Goal: Information Seeking & Learning: Learn about a topic

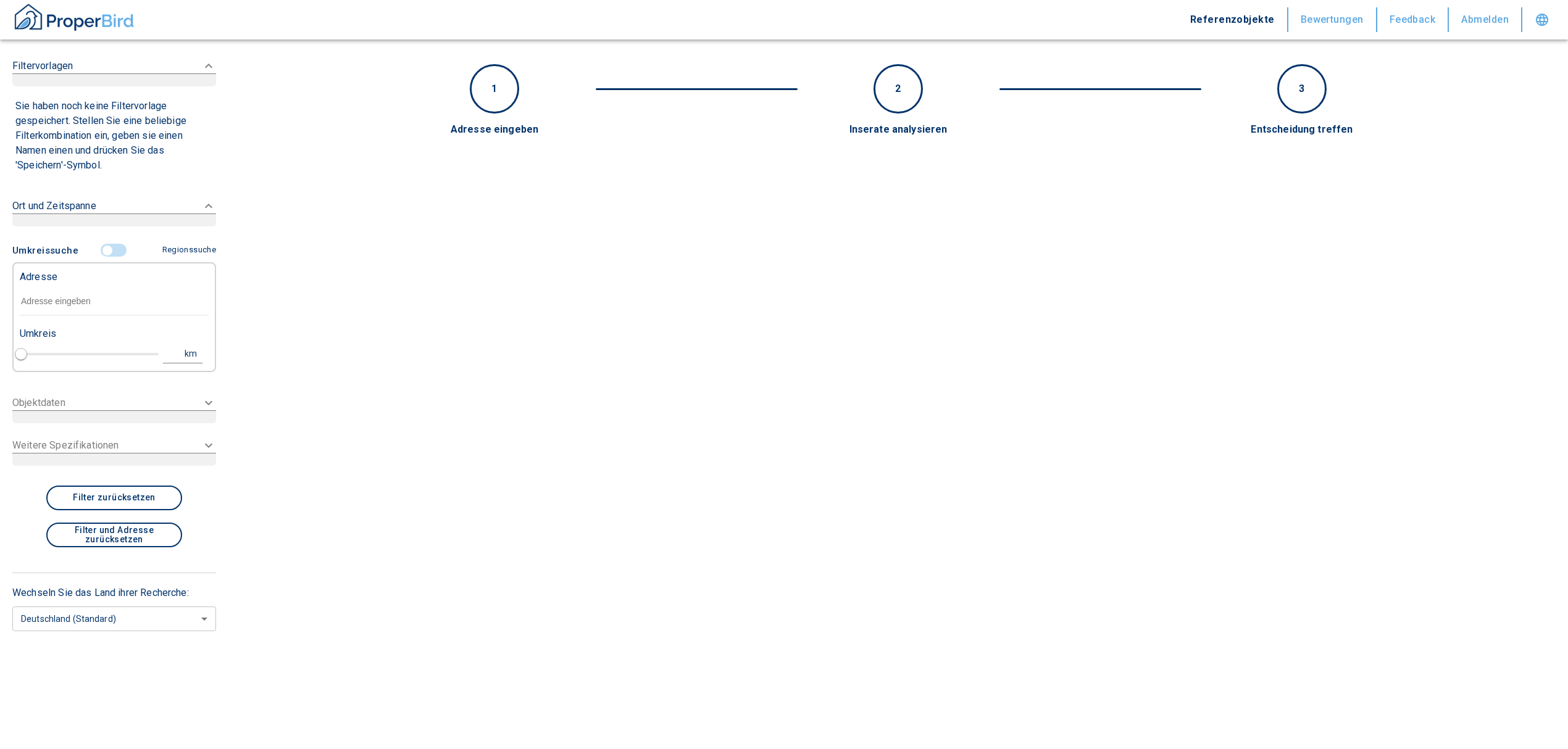
click at [94, 307] on input "text" at bounding box center [114, 301] width 189 height 28
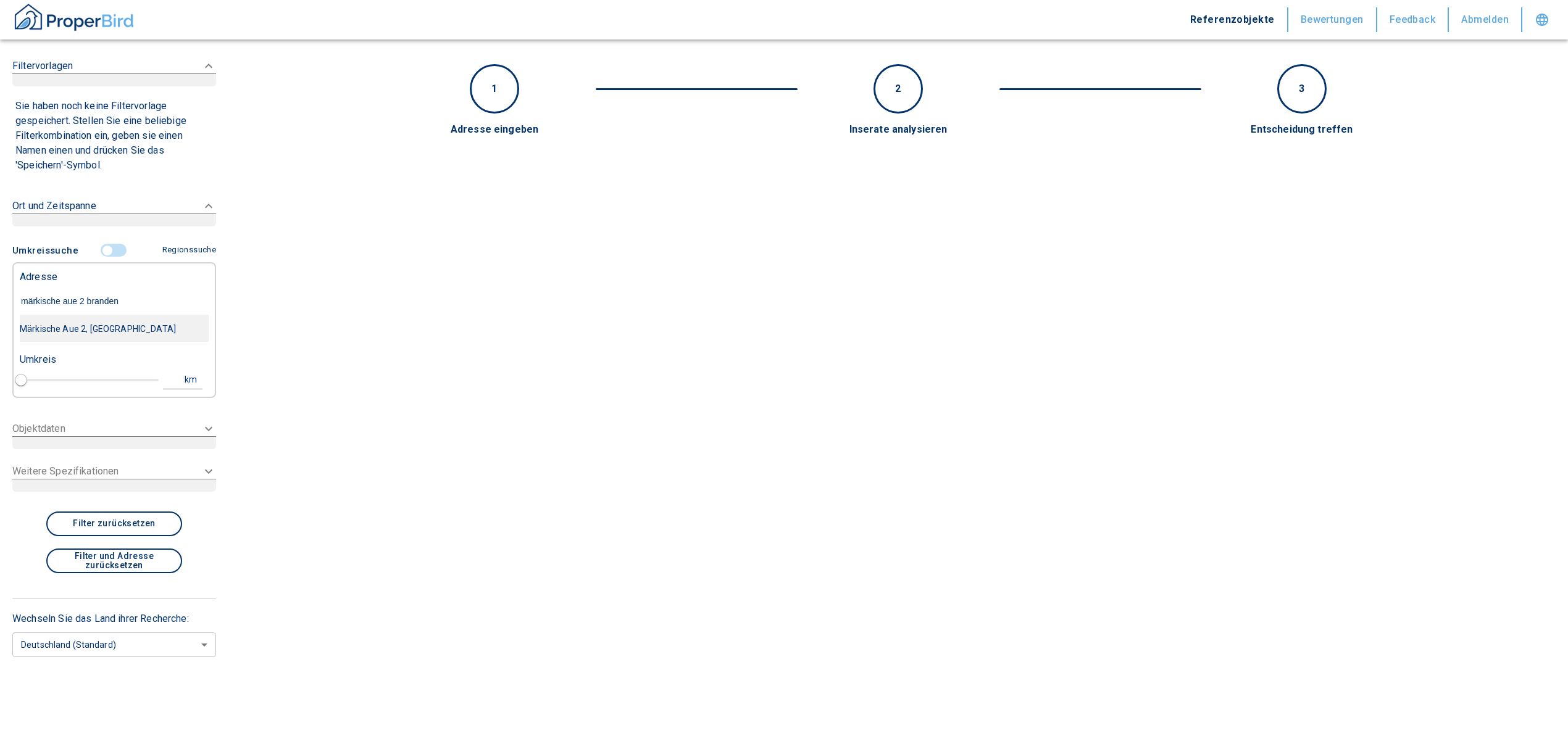
click at [105, 332] on div "Märkische Aue 2, [GEOGRAPHIC_DATA]" at bounding box center [114, 329] width 189 height 26
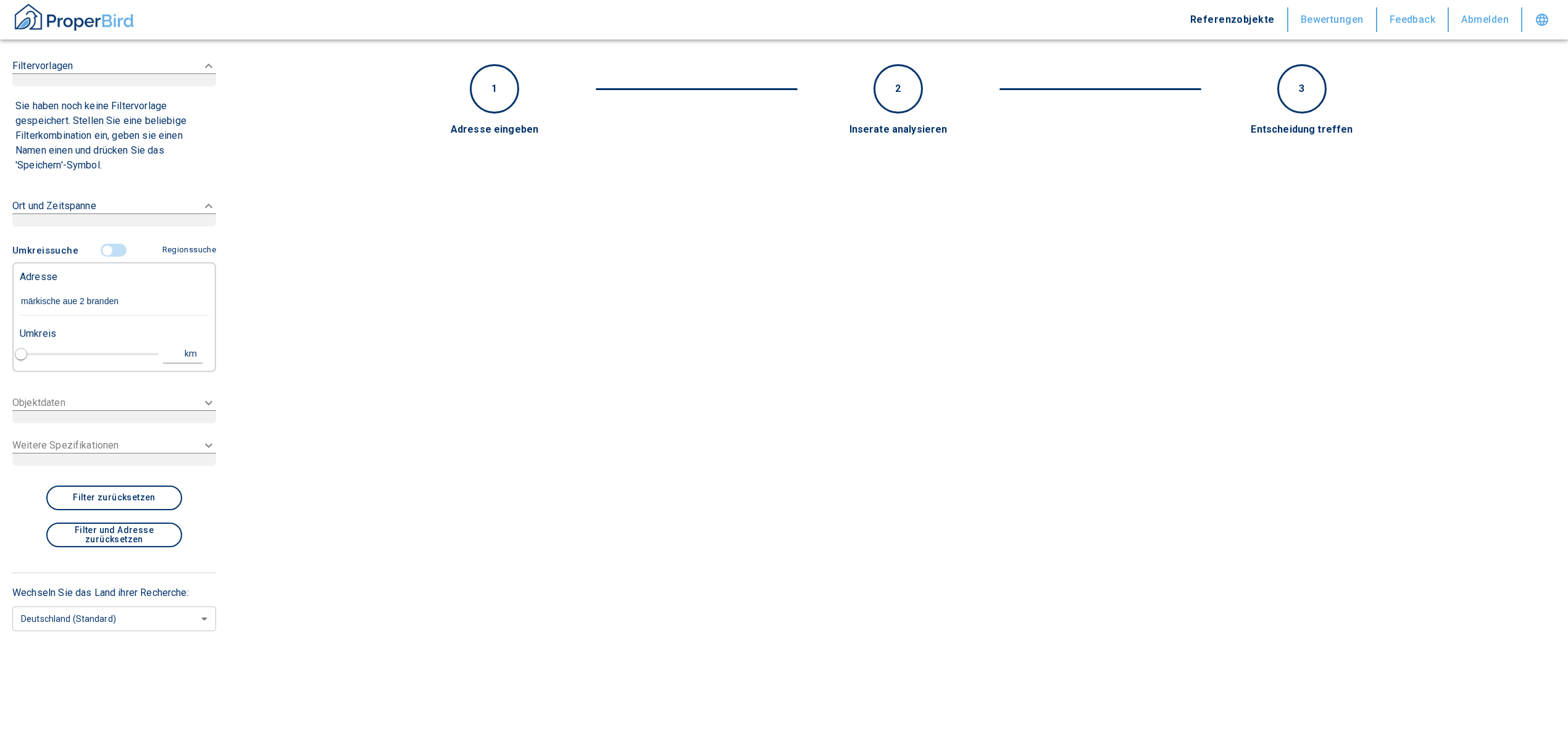
type input "Märkische Aue 2, [GEOGRAPHIC_DATA]"
type input "1"
type input "2020"
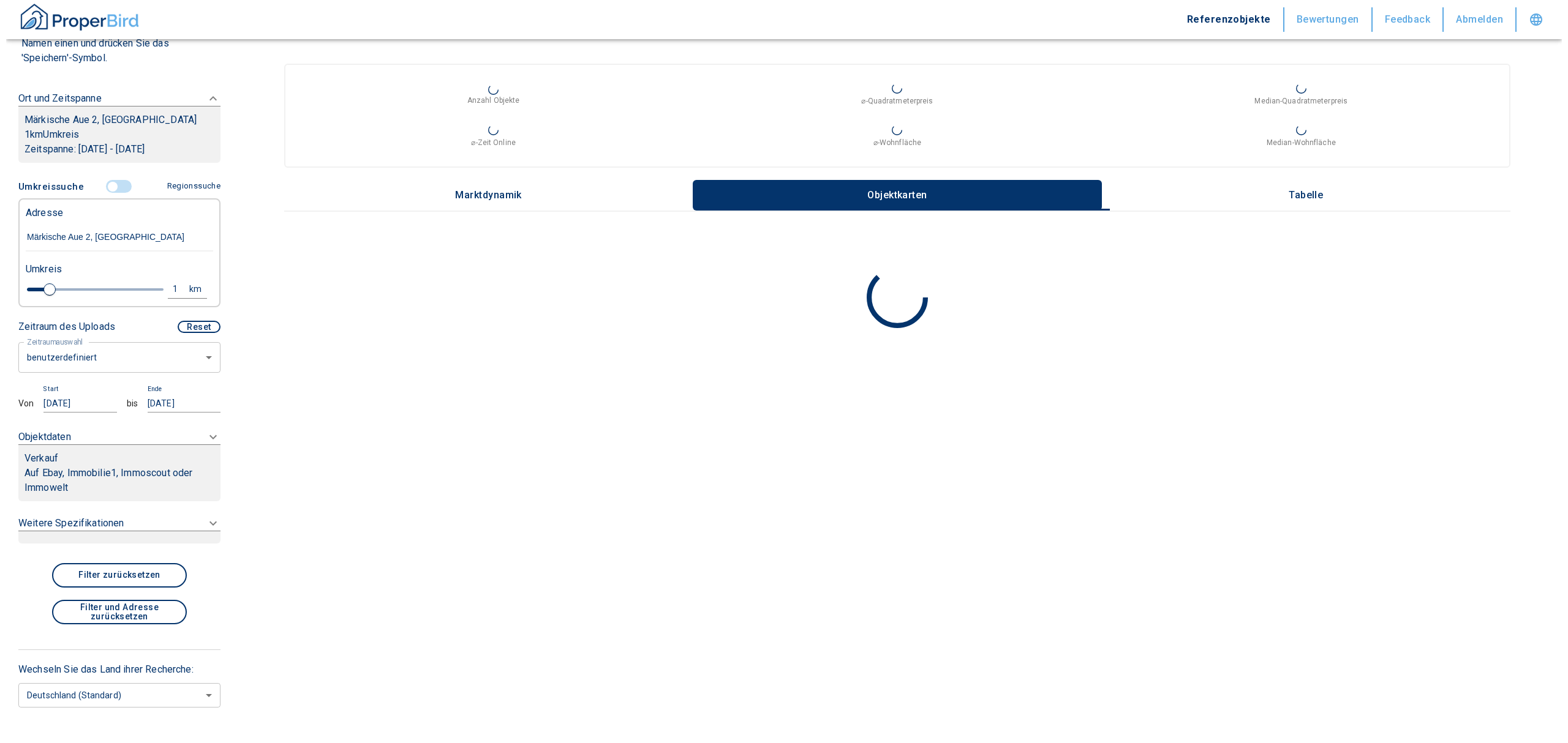
scroll to position [163, 0]
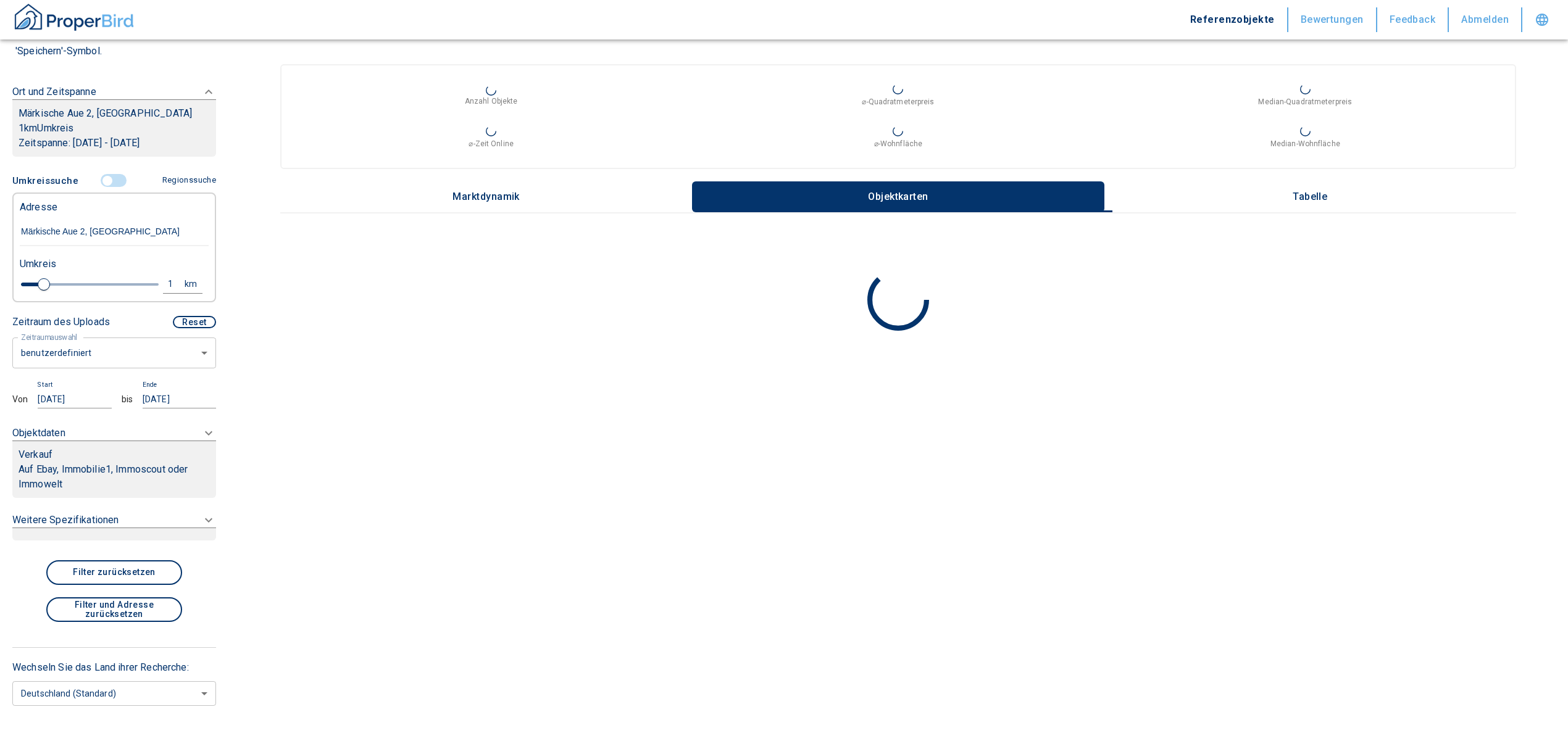
type input "Märkische Aue 2, [GEOGRAPHIC_DATA]"
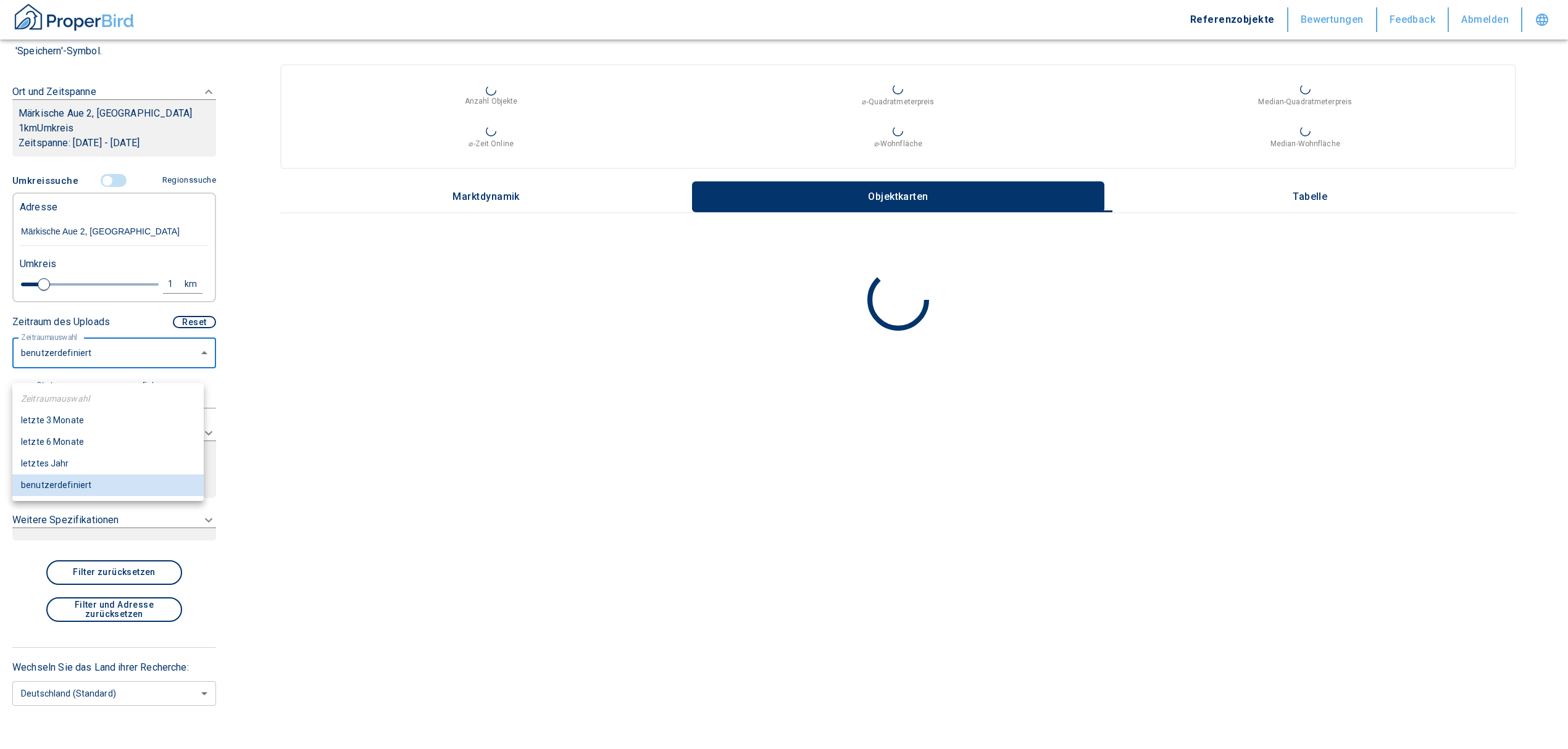
click at [111, 373] on body "Referenzobjekte Bewertungen Feedback Abmelden Filtervorlagen Neue Filtereinstel…" at bounding box center [784, 374] width 1568 height 749
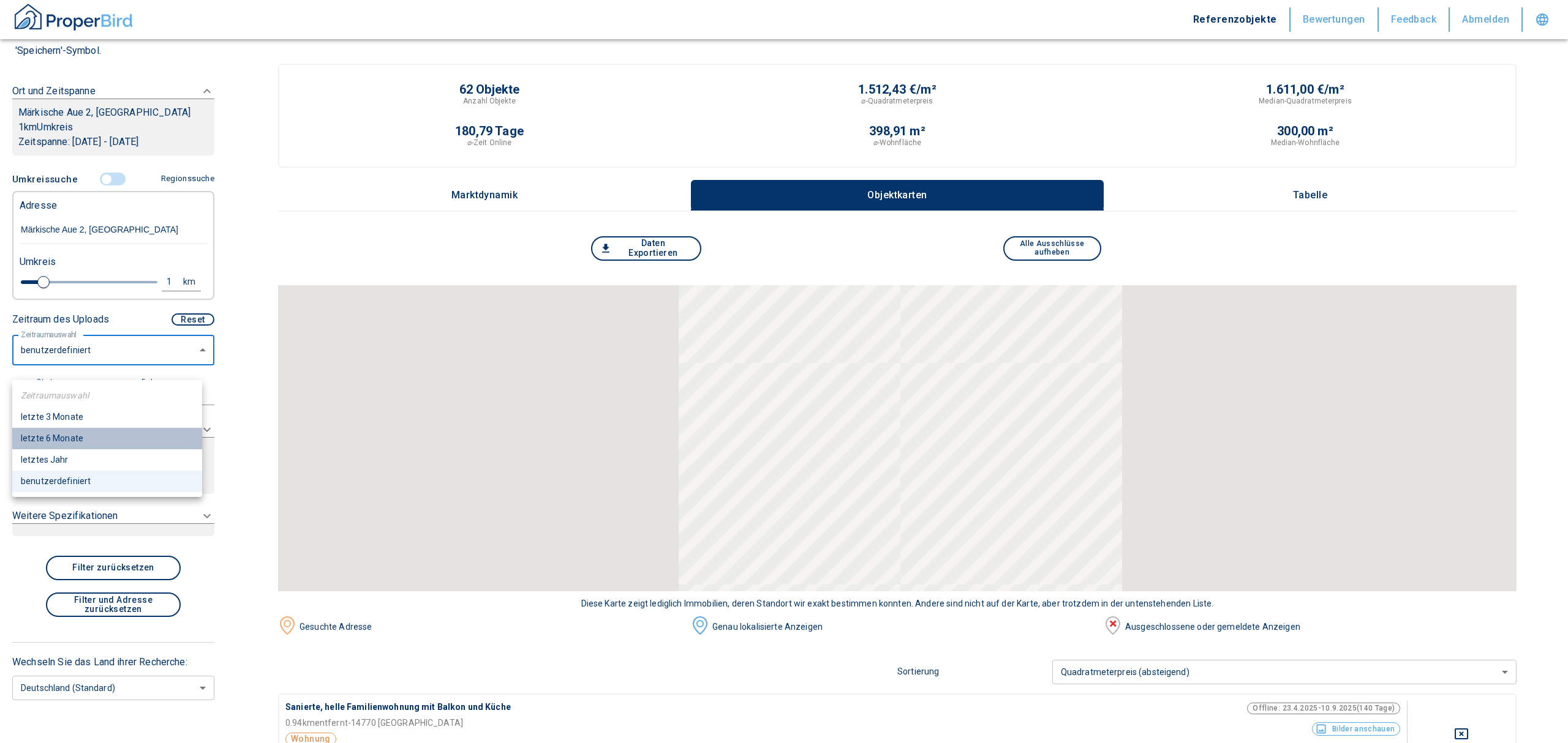
click at [54, 440] on li "letzte 6 Monate" at bounding box center [107, 439] width 190 height 21
type input "2020"
type input "6"
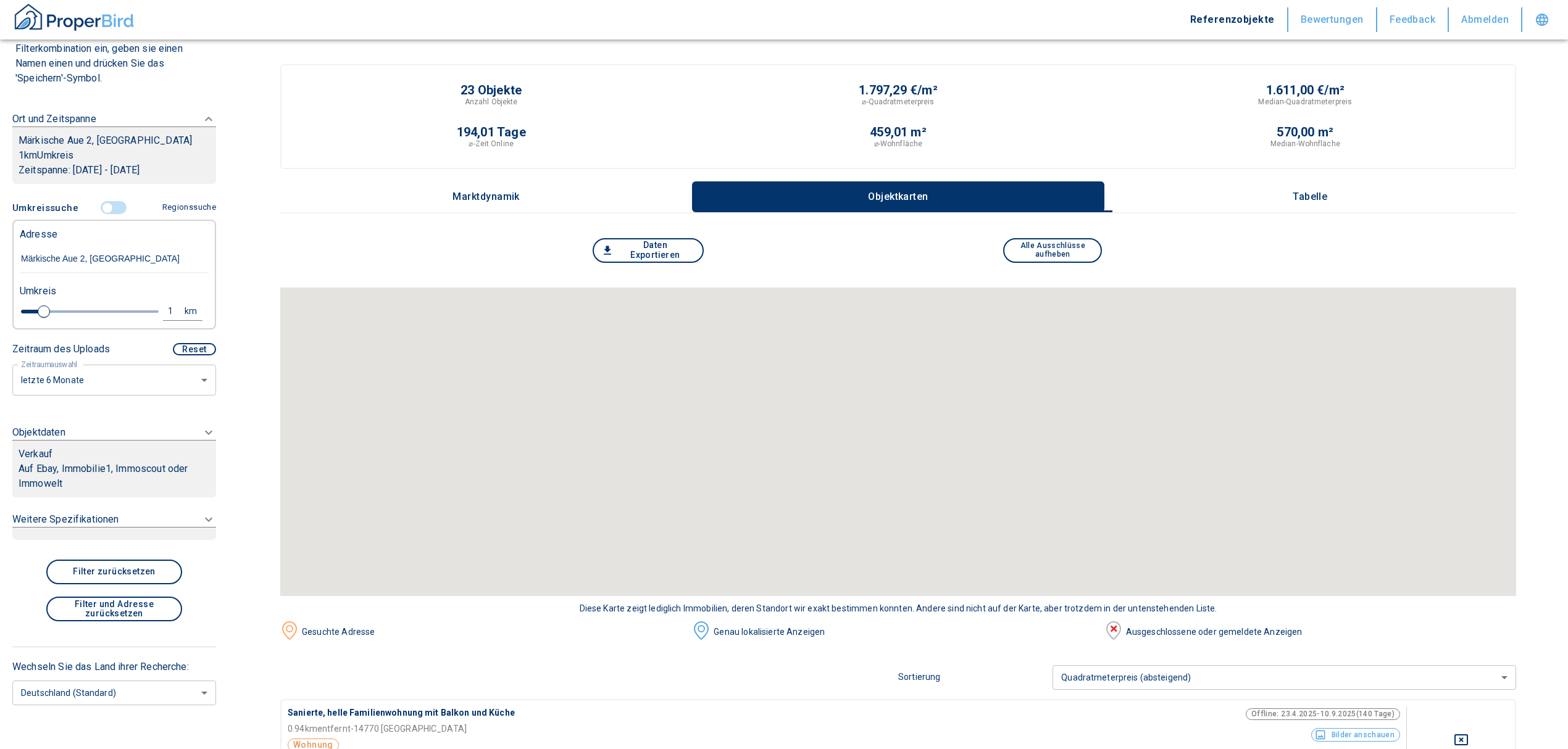
click at [90, 462] on div "Verkauf" at bounding box center [114, 454] width 191 height 15
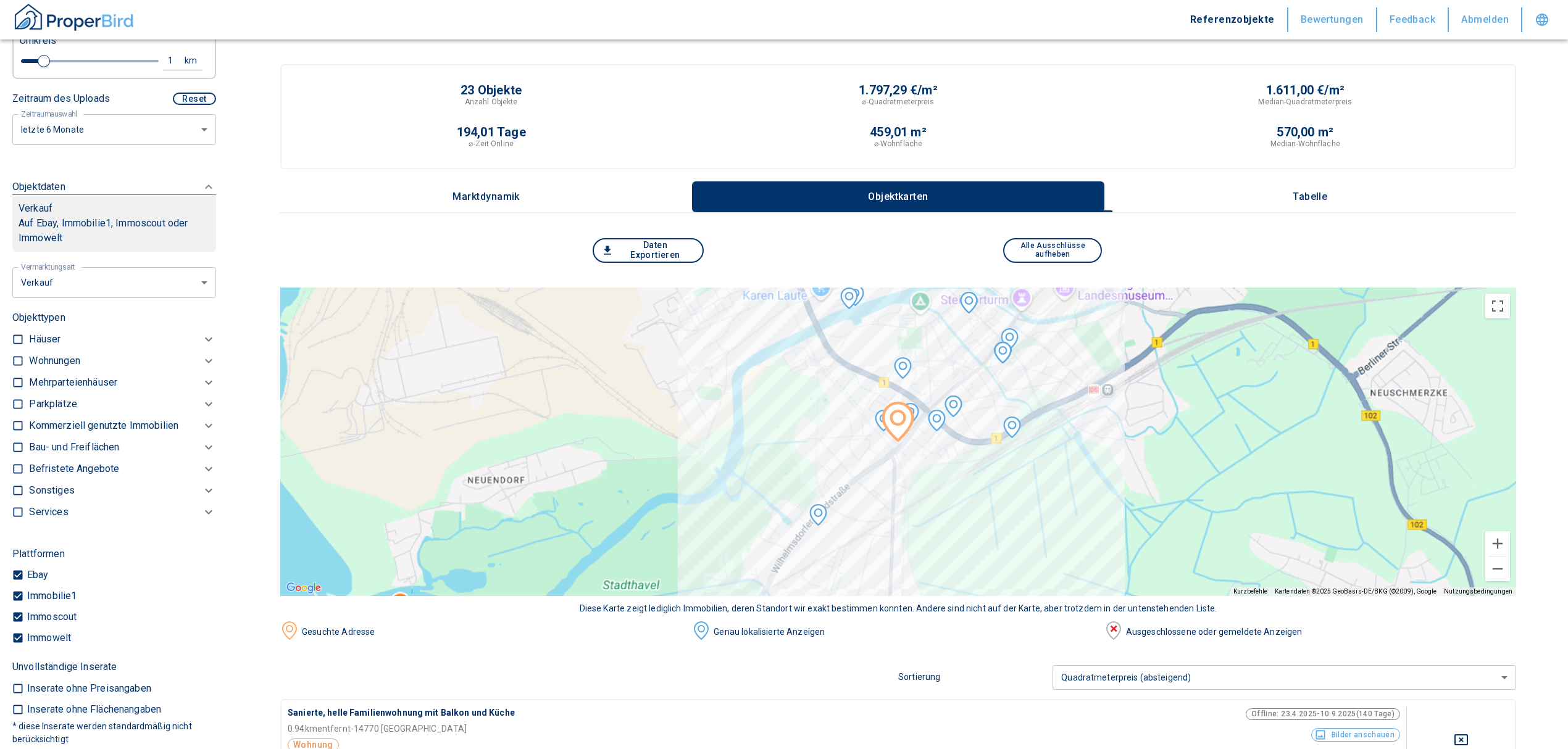
scroll to position [379, 0]
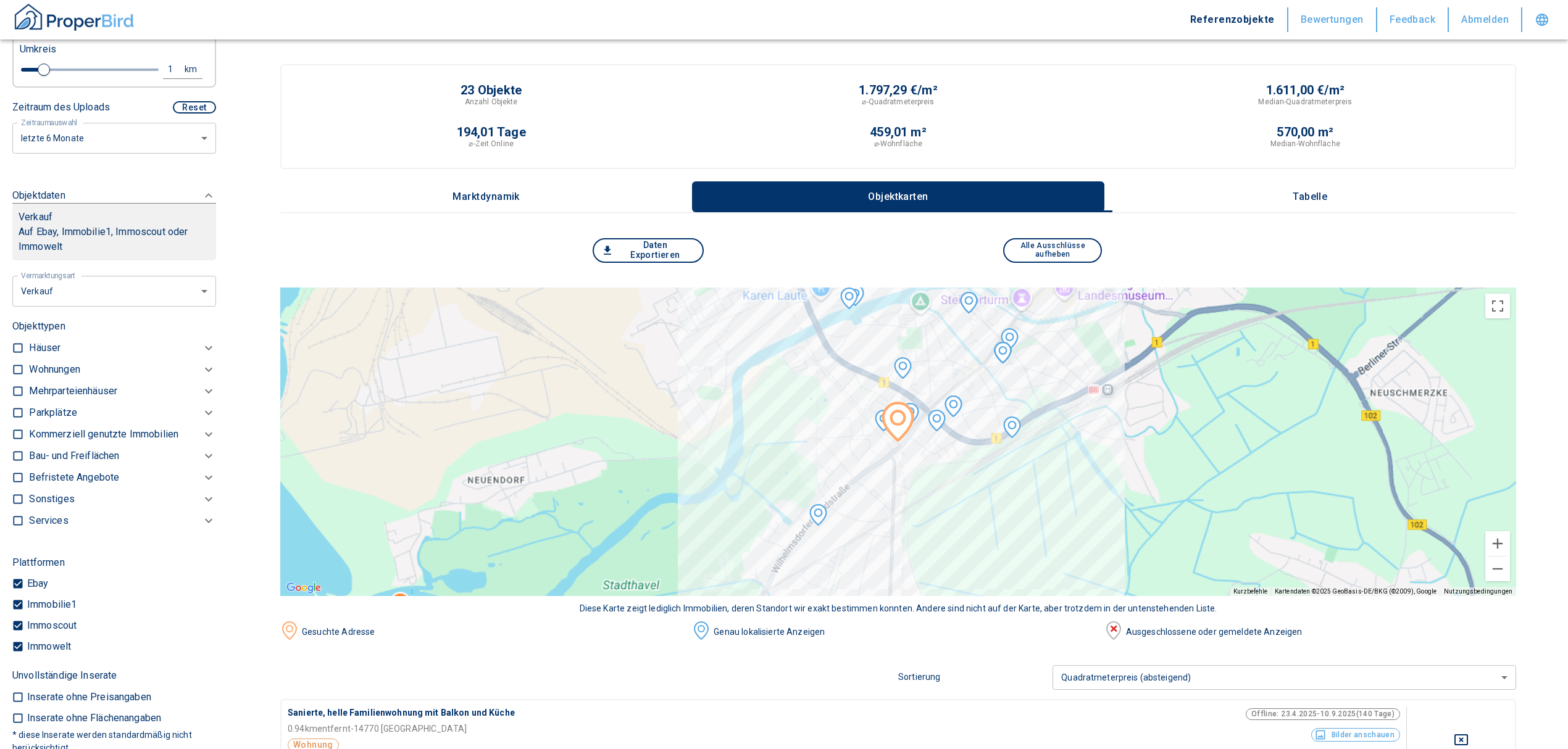
click at [15, 376] on input "checkbox" at bounding box center [17, 369] width 12 height 12
checkbox input "true"
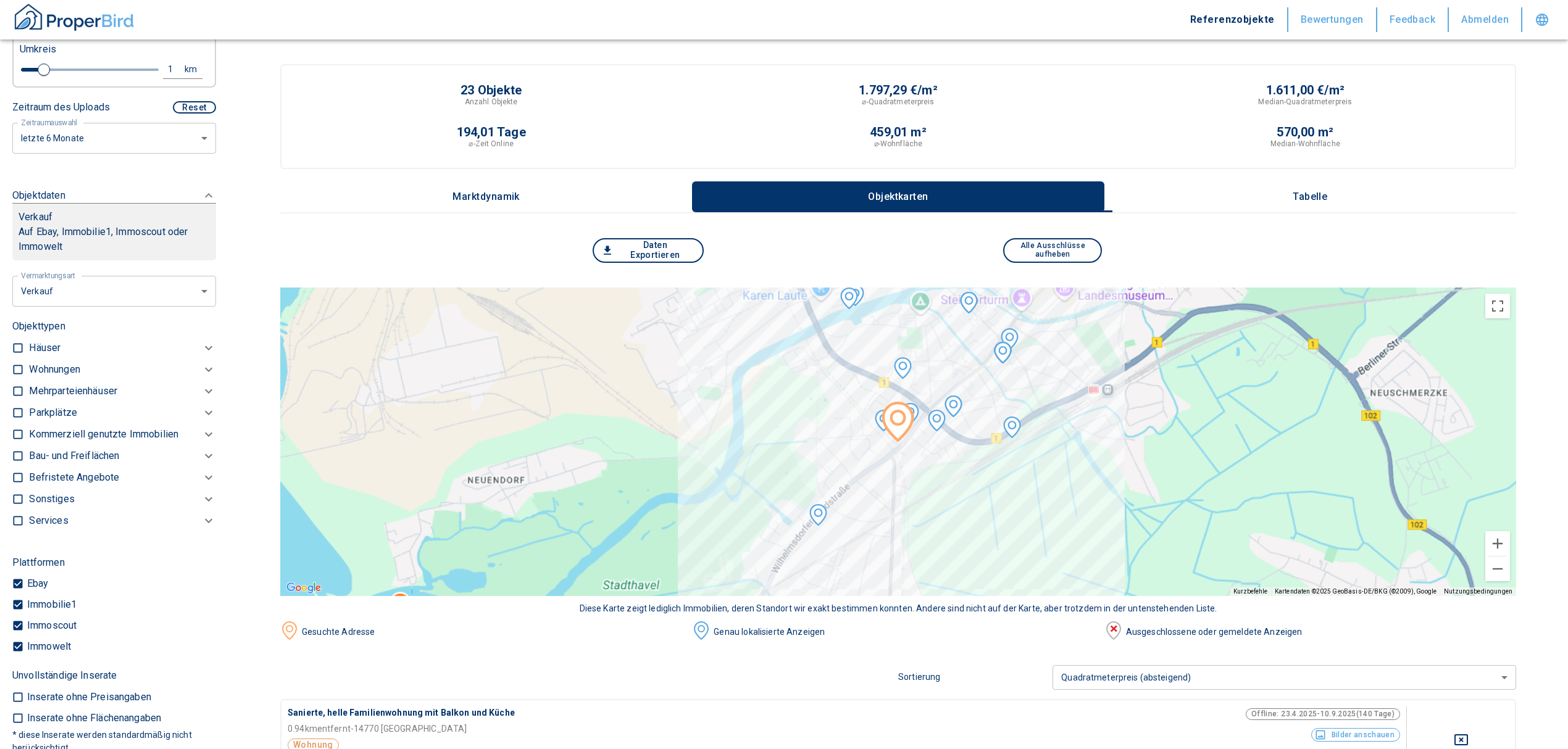
checkbox input "true"
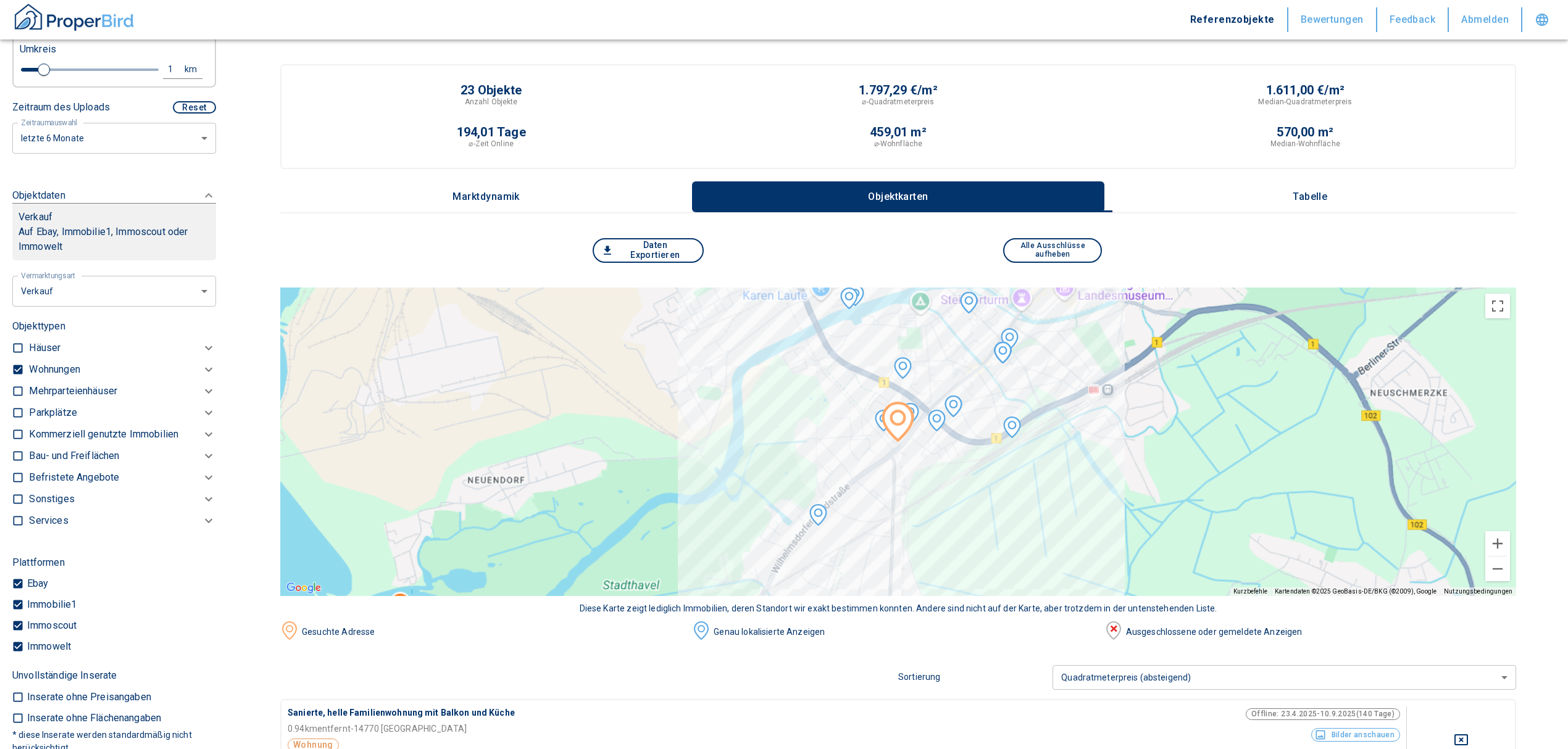
type input "2020"
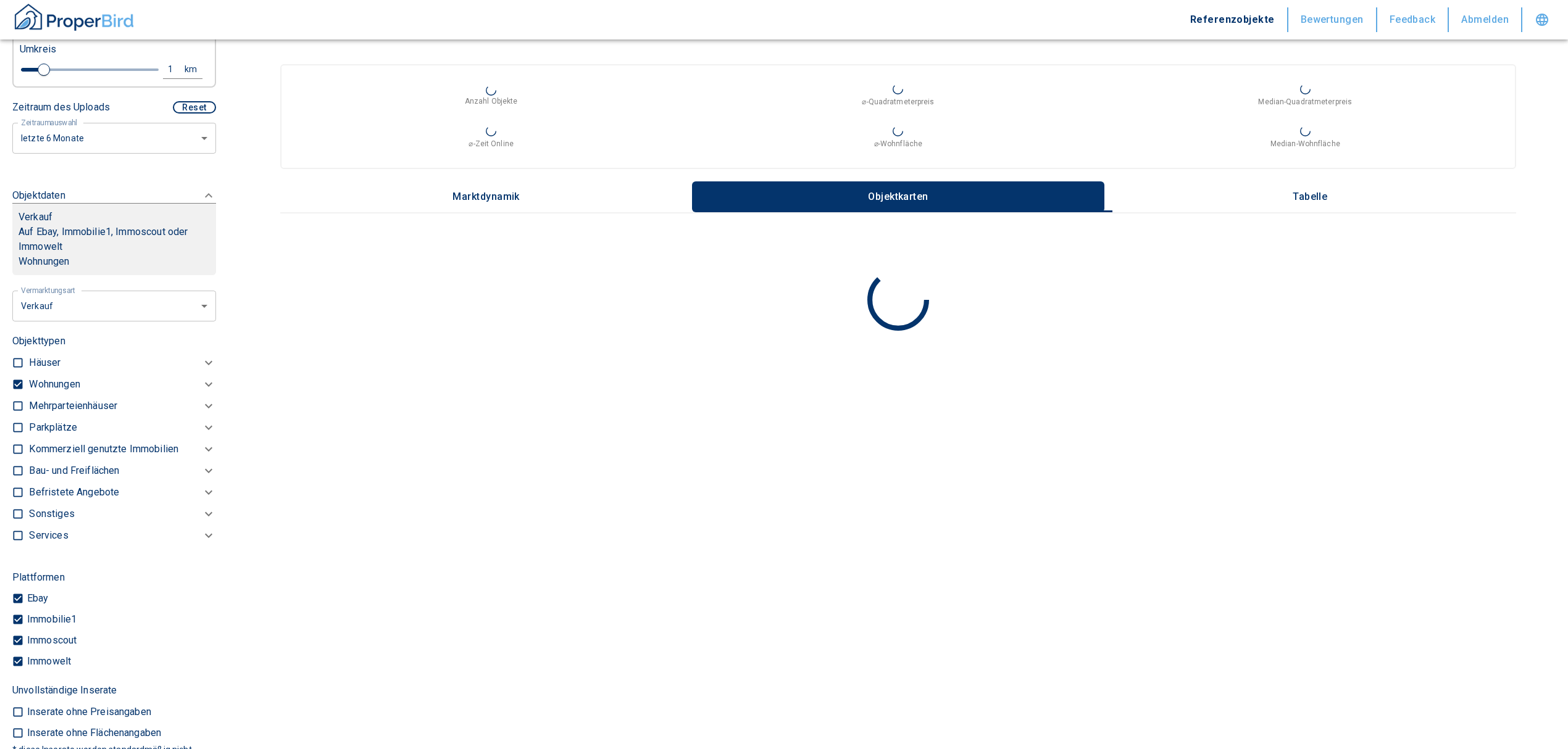
click at [58, 392] on p "Wohnungen" at bounding box center [54, 384] width 50 height 15
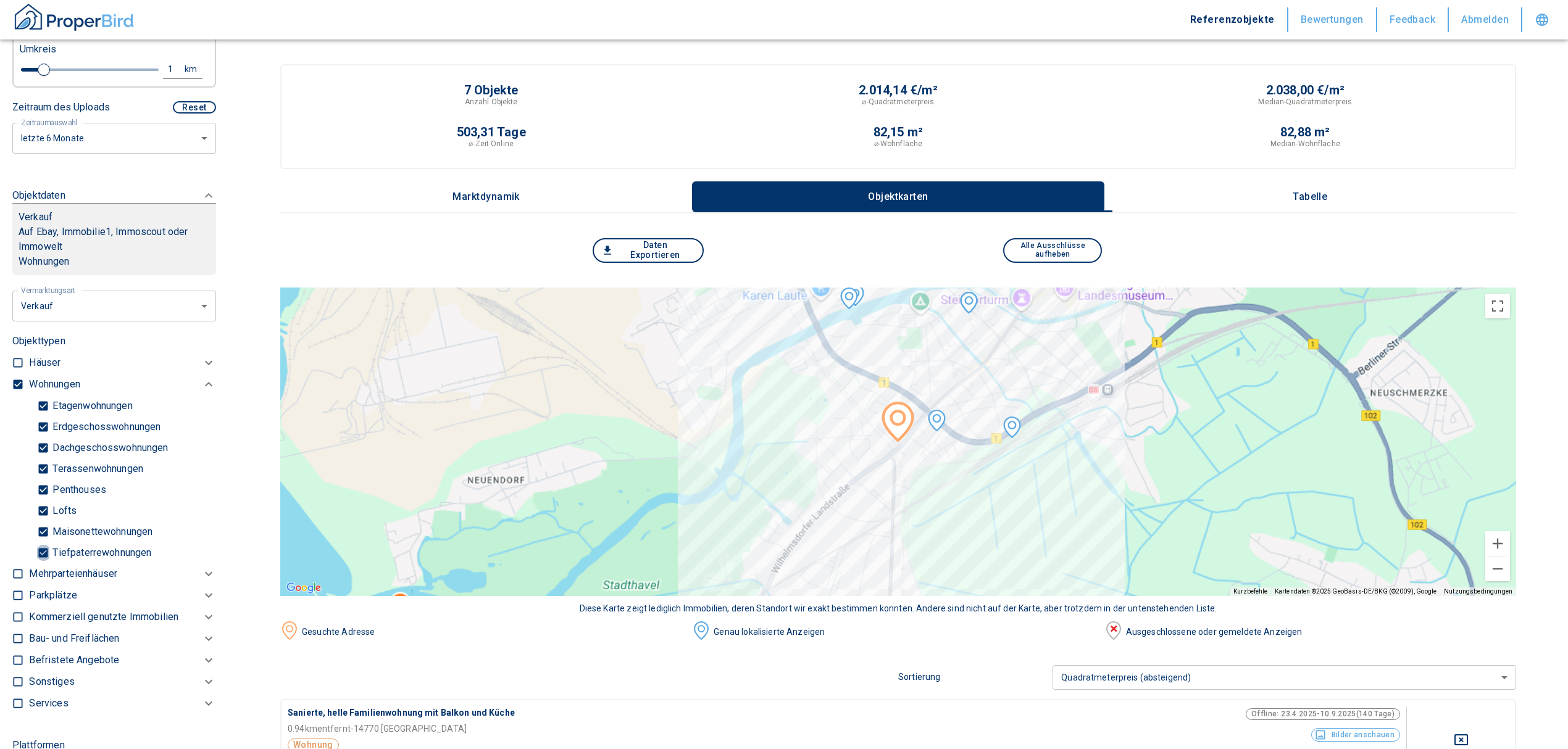
click at [47, 563] on input "Tiefpaterrewohnungen" at bounding box center [42, 553] width 12 height 22
checkbox input "false"
type input "2020"
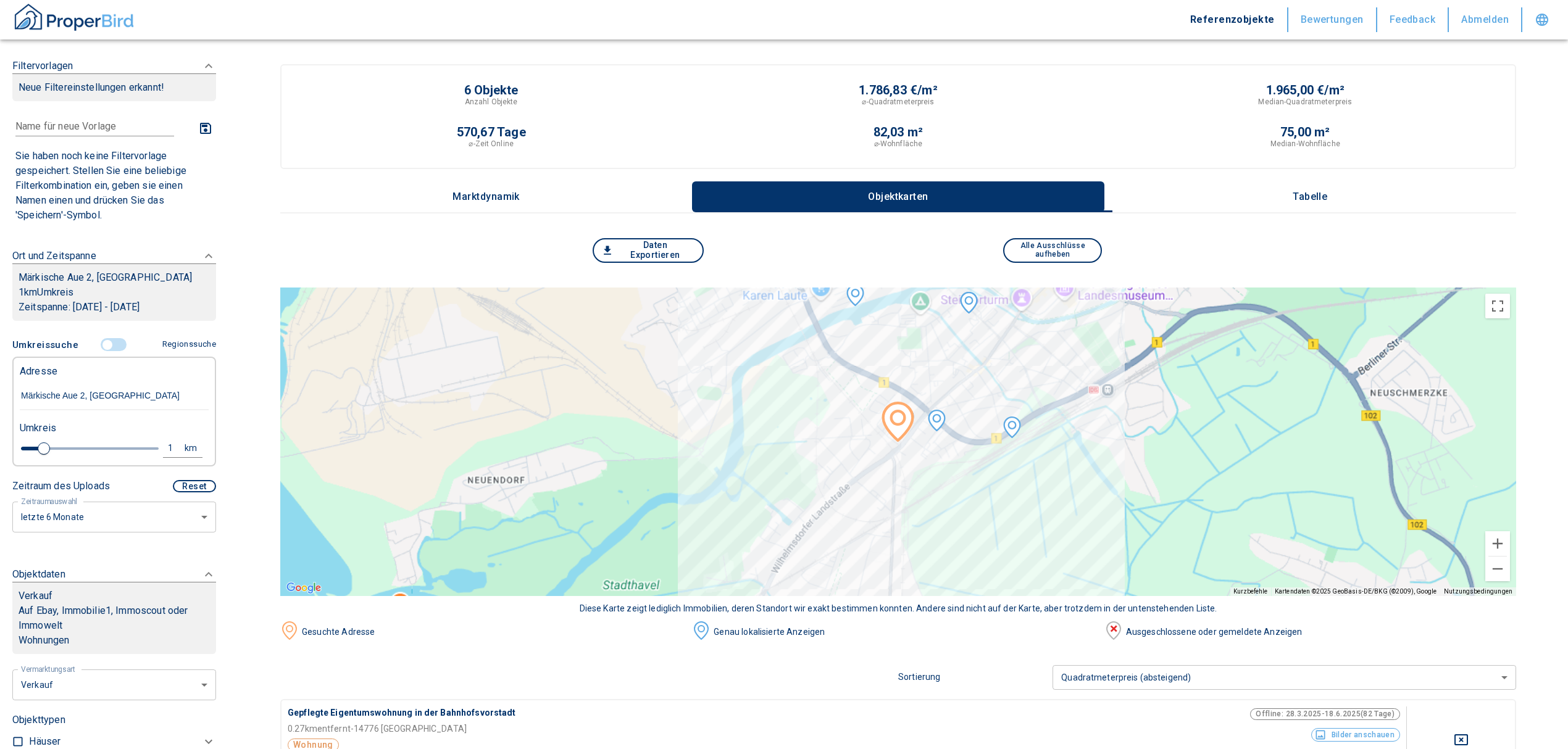
type input "1.2"
type input "2020"
type input "1.8"
type input "2020"
type input "2"
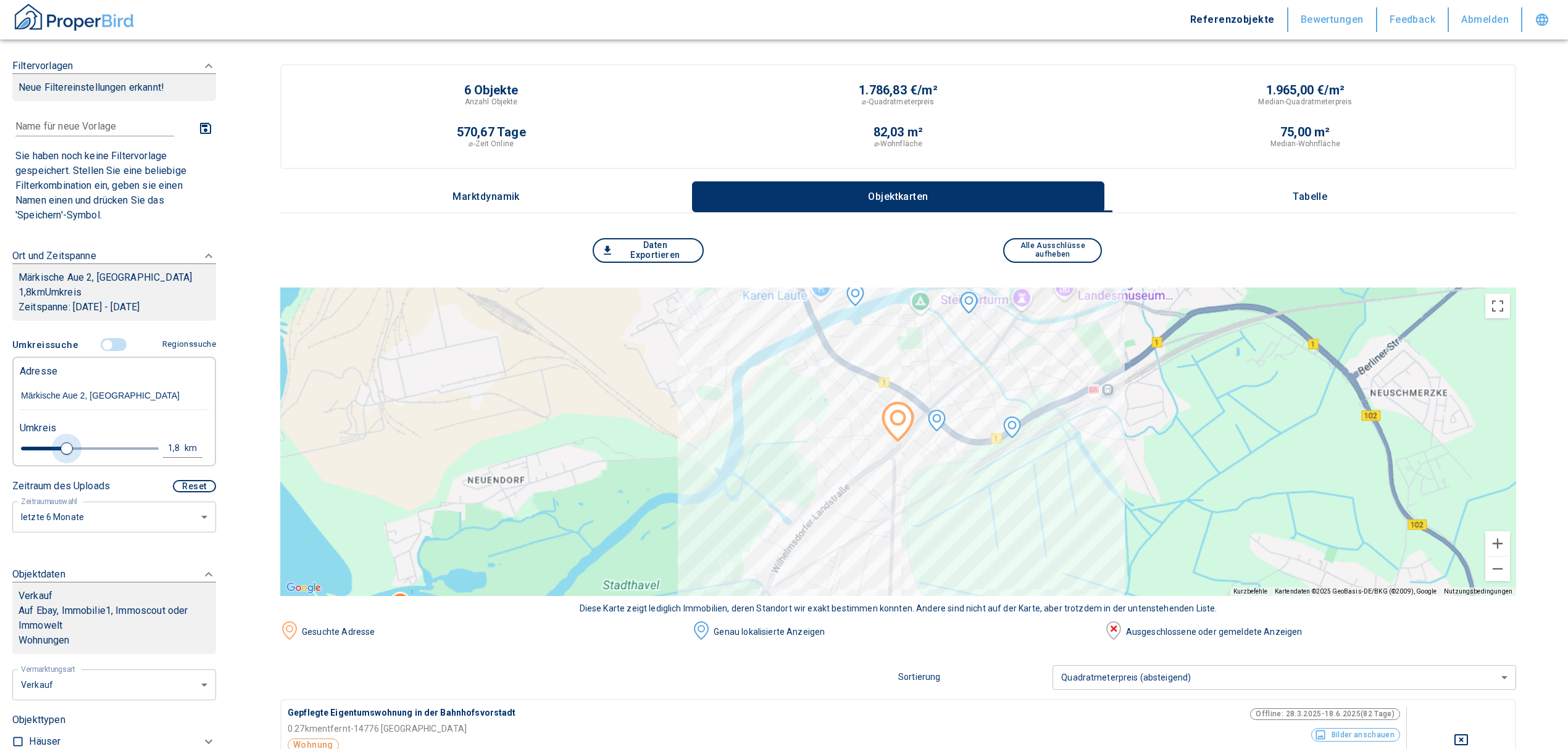
type input "2020"
type input "2.2"
type input "2020"
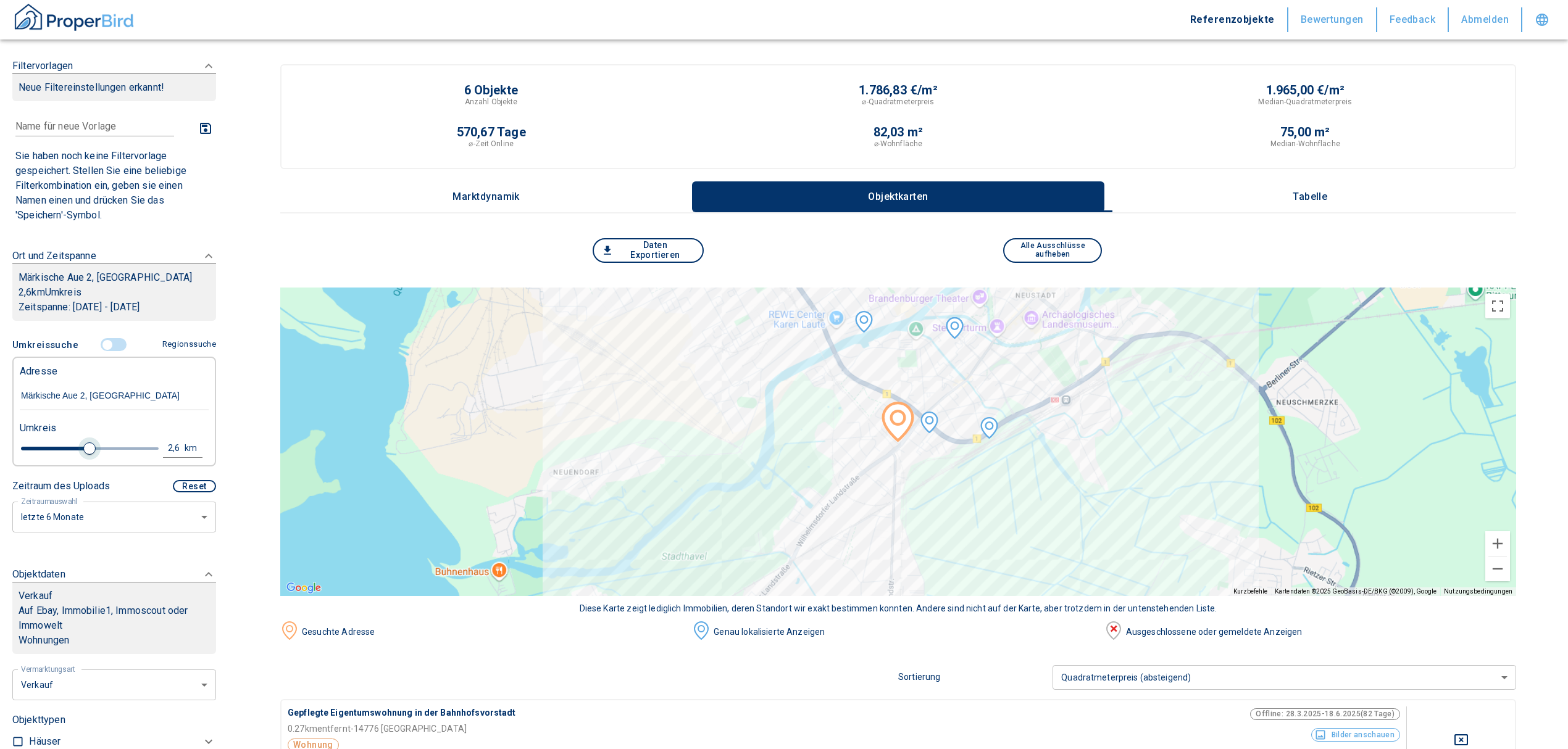
type input "2.6"
type input "2020"
type input "2.8"
type input "2020"
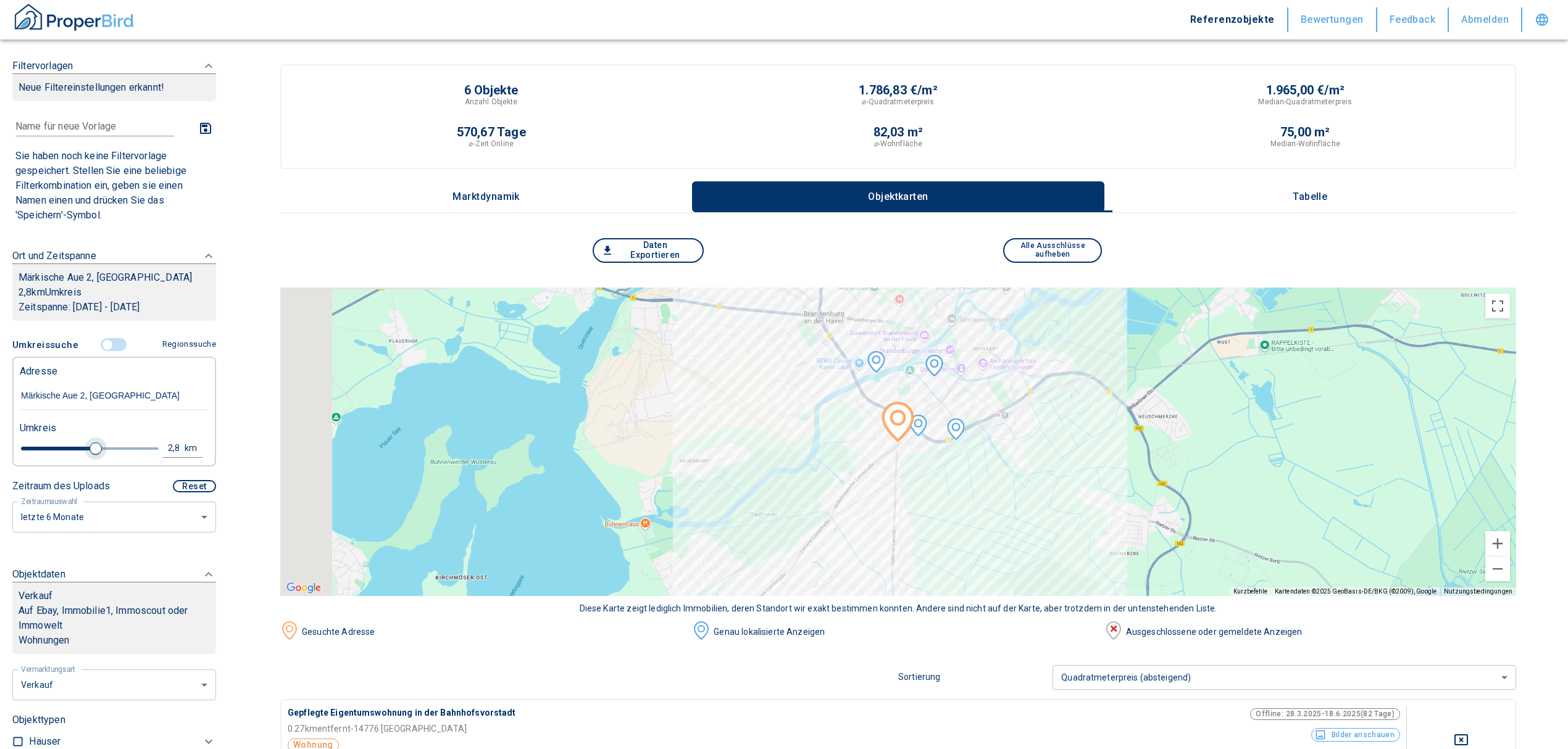
type input "3"
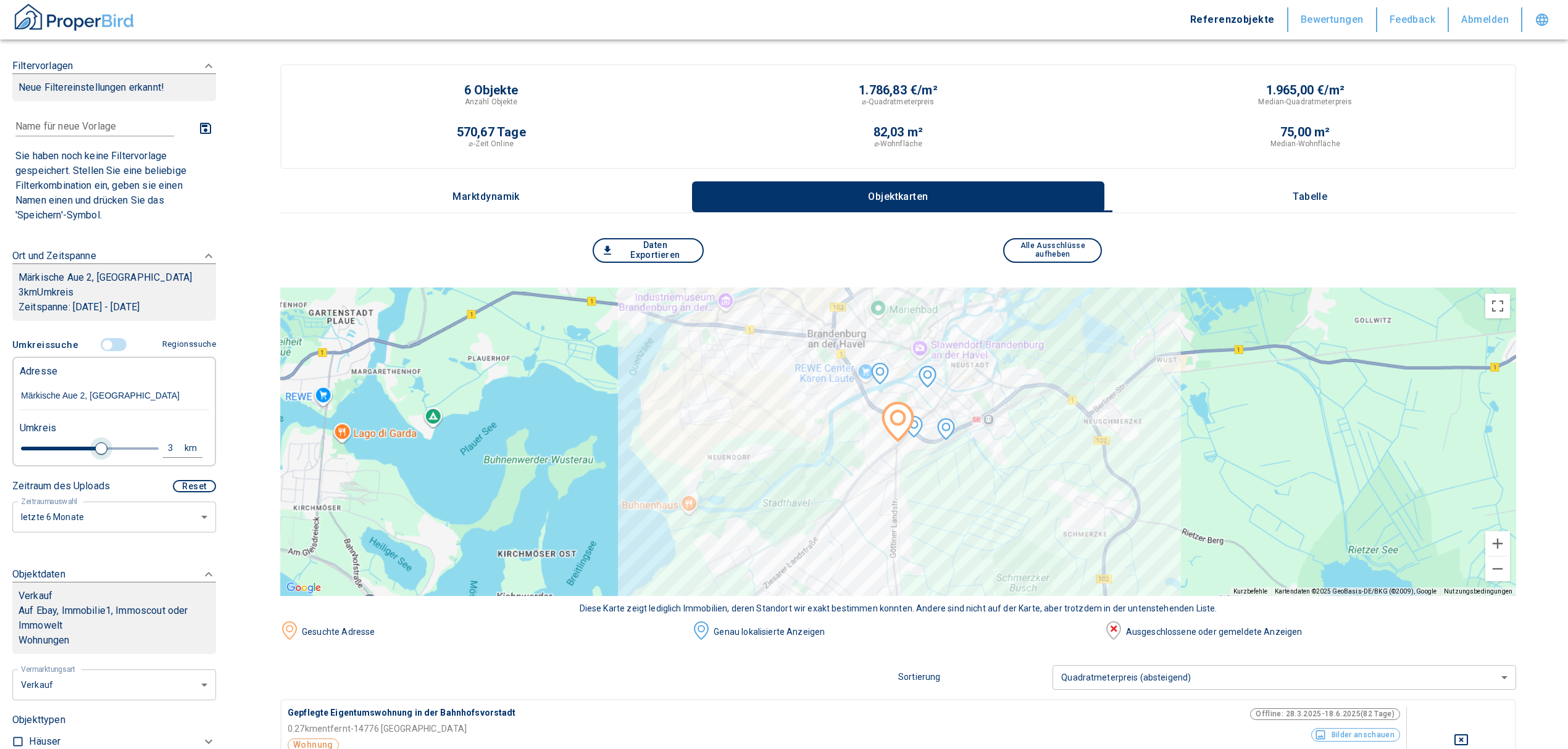
drag, startPoint x: 45, startPoint y: 463, endPoint x: 94, endPoint y: 465, distance: 49.0
click at [95, 455] on span at bounding box center [101, 448] width 12 height 12
type input "2020"
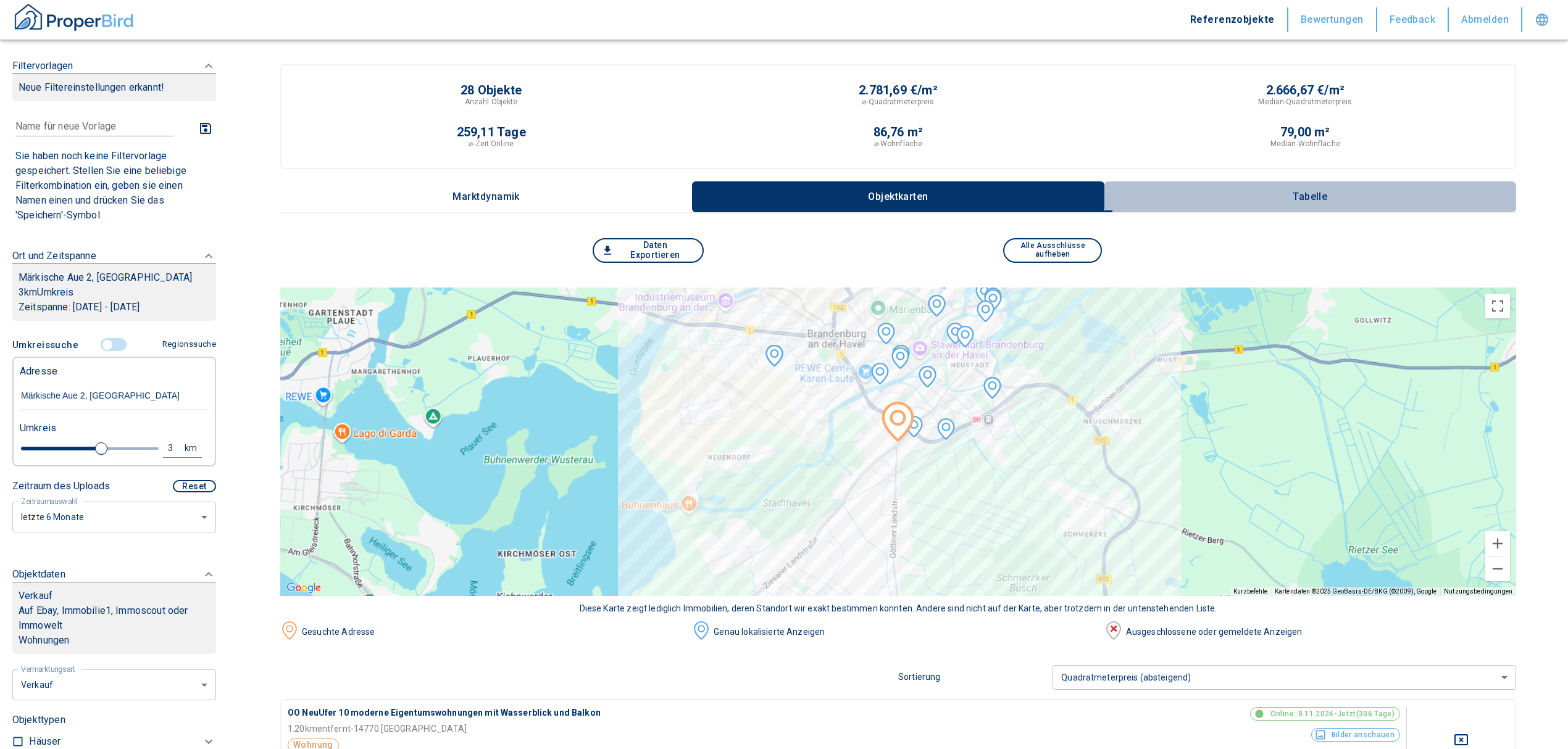
click at [1332, 186] on button "Tabelle" at bounding box center [1310, 196] width 412 height 31
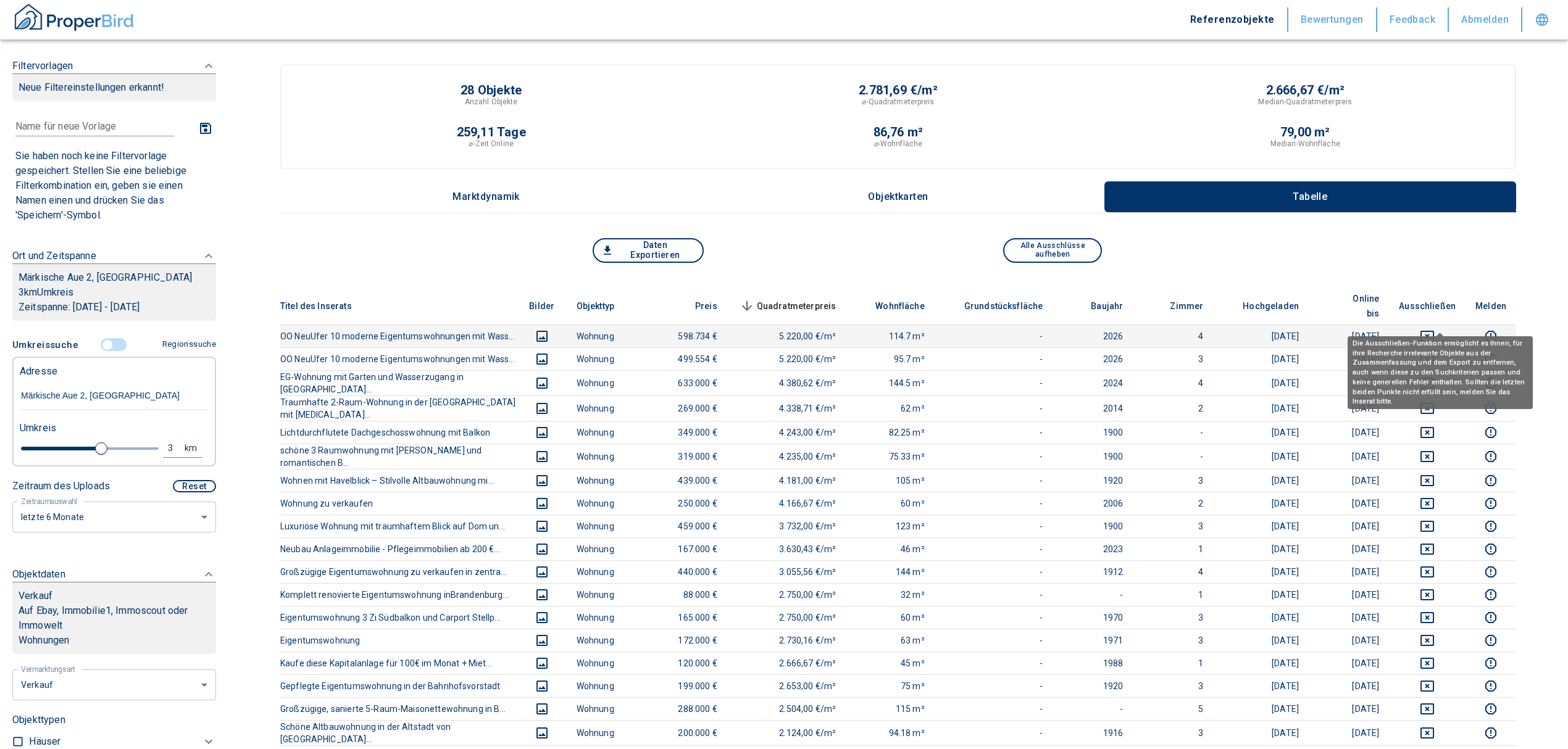
click at [1434, 331] on icon "deselect this listing" at bounding box center [1427, 336] width 14 height 11
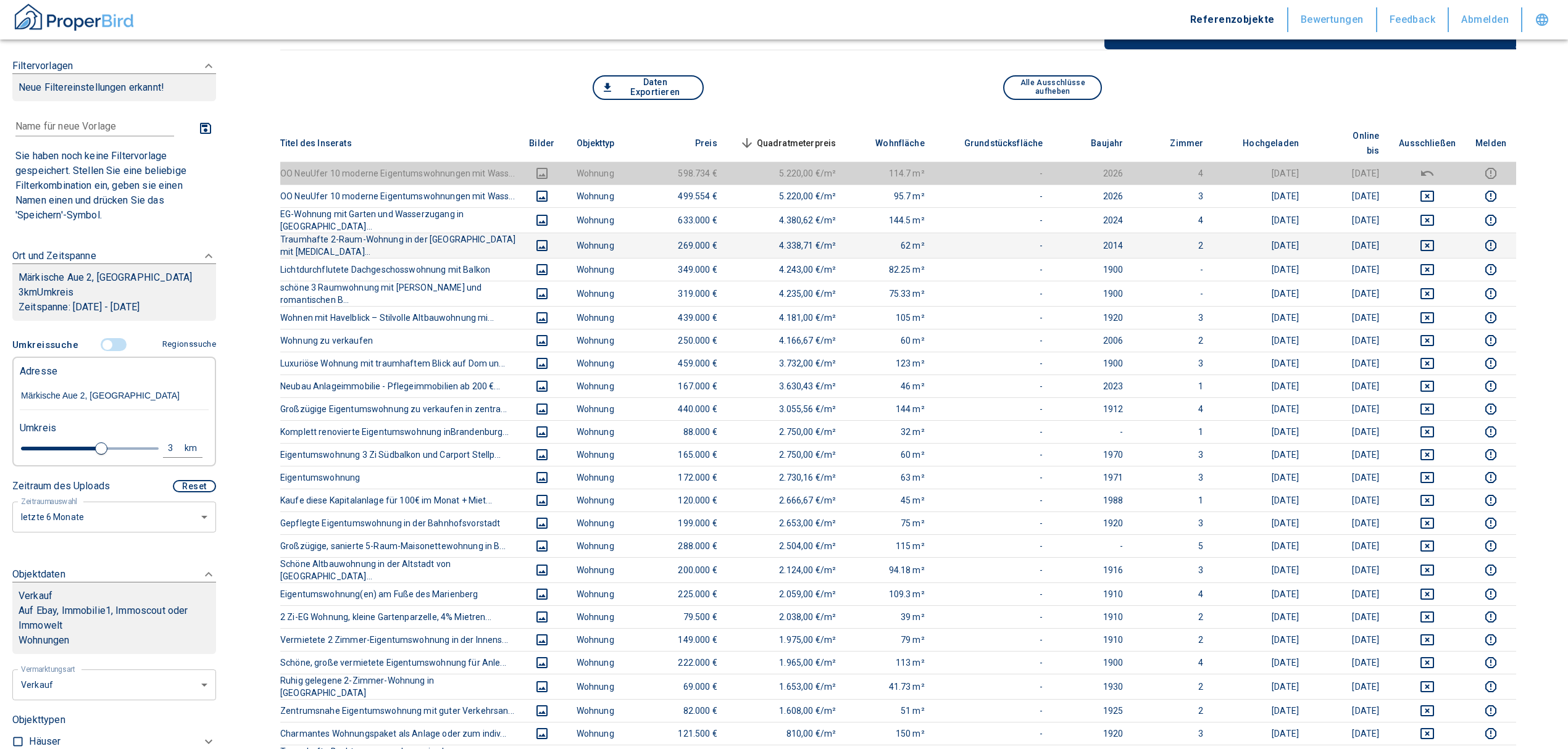
scroll to position [164, 0]
click at [812, 135] on span "Quadratmeterpreis sorted descending" at bounding box center [787, 142] width 99 height 15
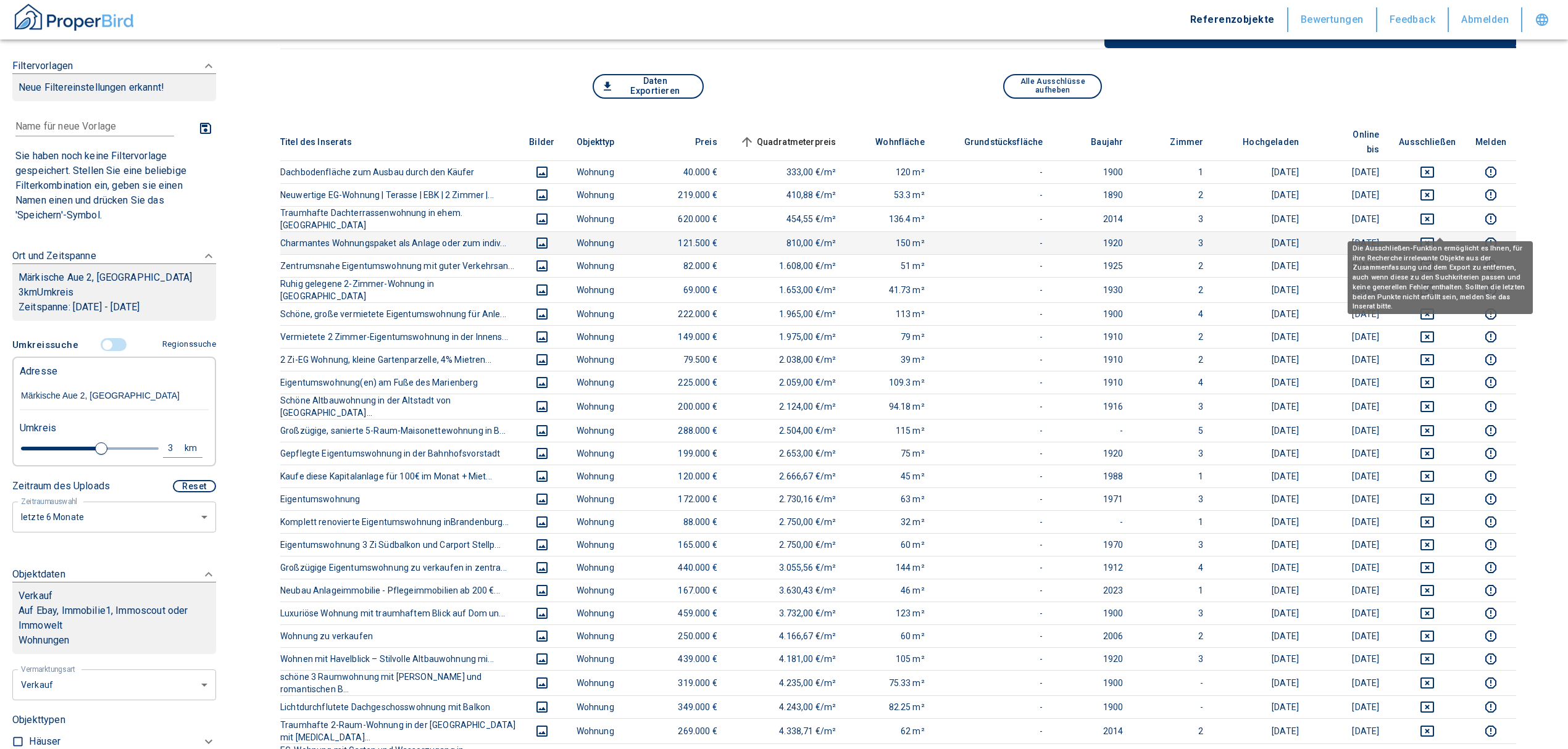
click at [1435, 236] on icon "deselect this listing" at bounding box center [1427, 243] width 15 height 15
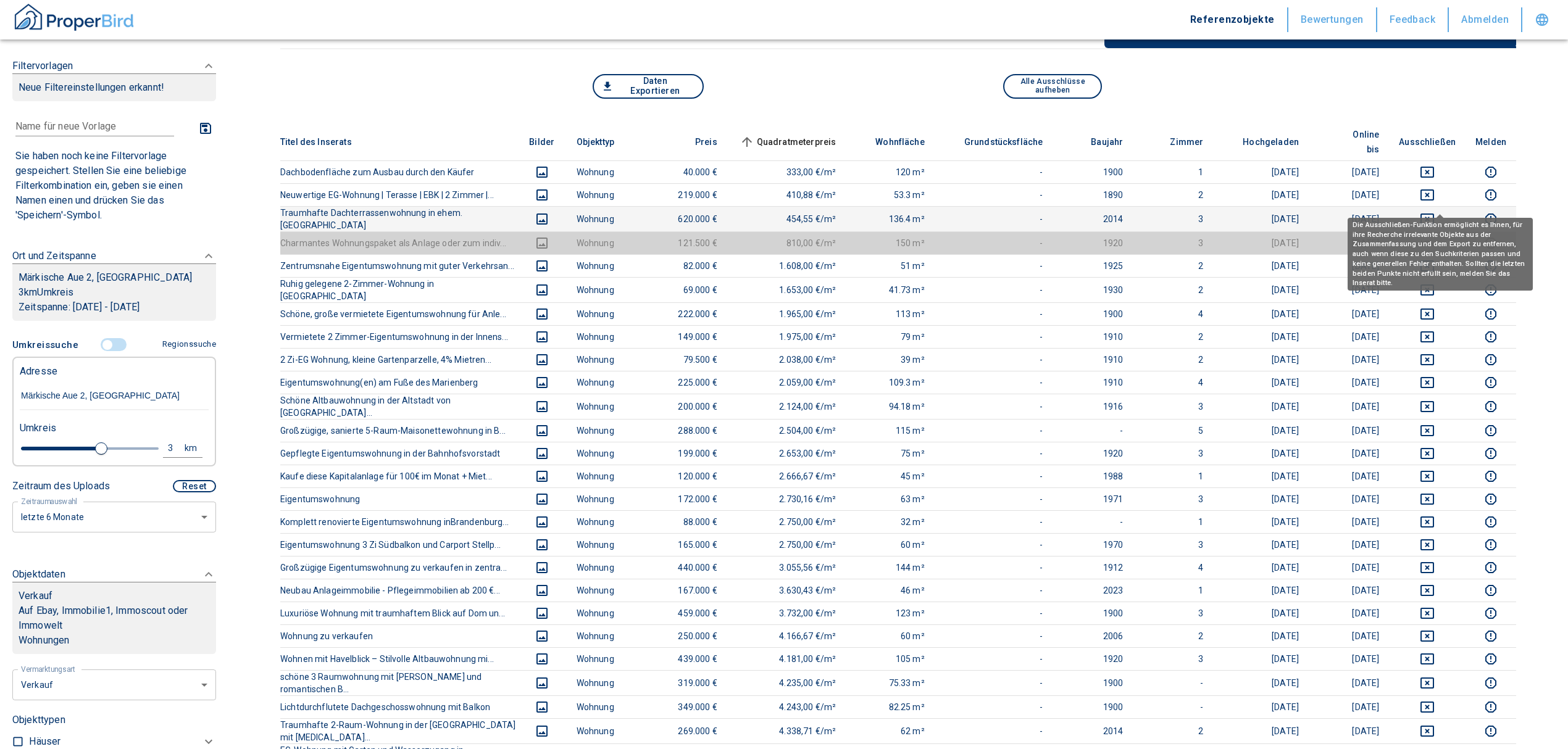
click at [1434, 214] on icon "deselect this listing" at bounding box center [1427, 219] width 14 height 11
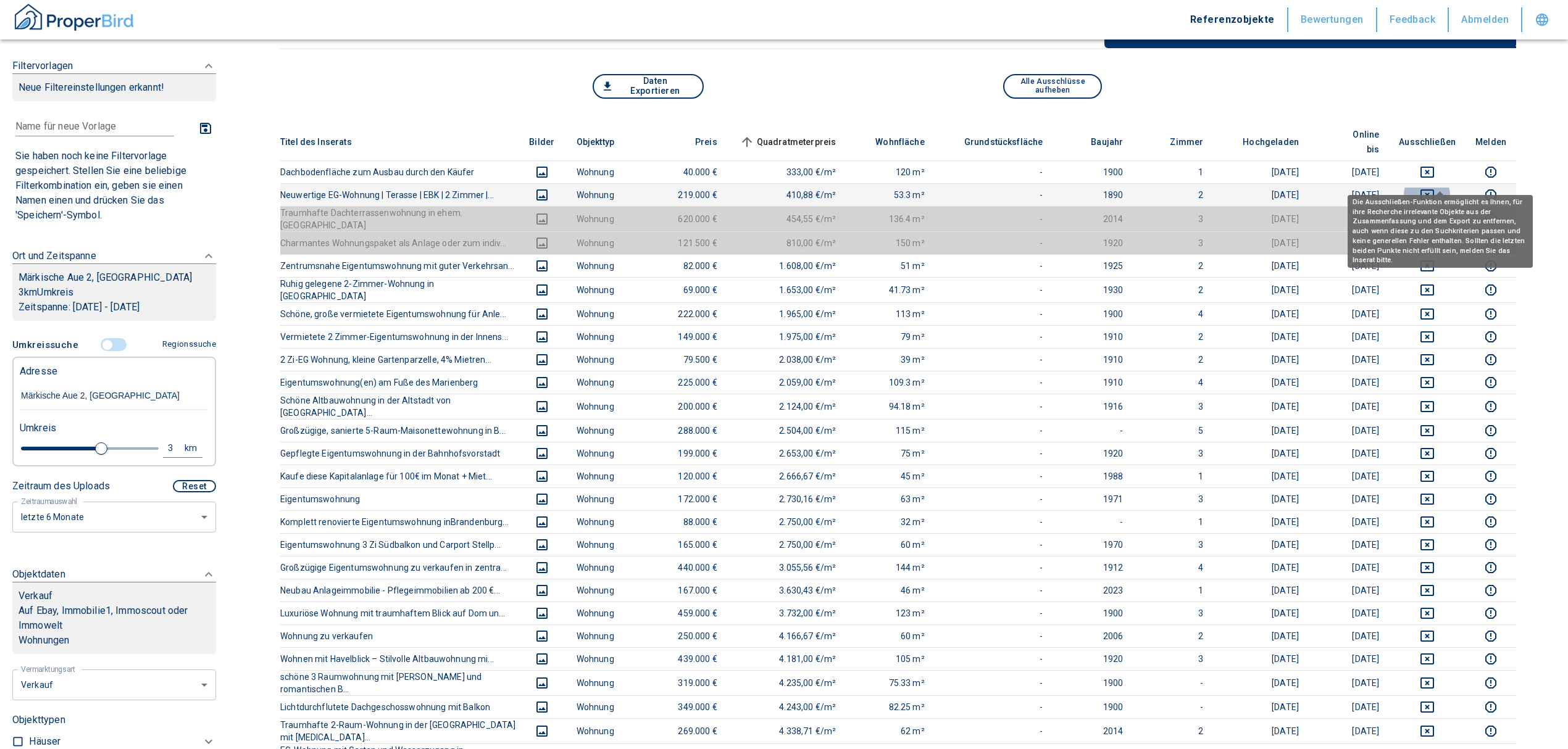
click at [1434, 189] on icon "deselect this listing" at bounding box center [1427, 194] width 14 height 11
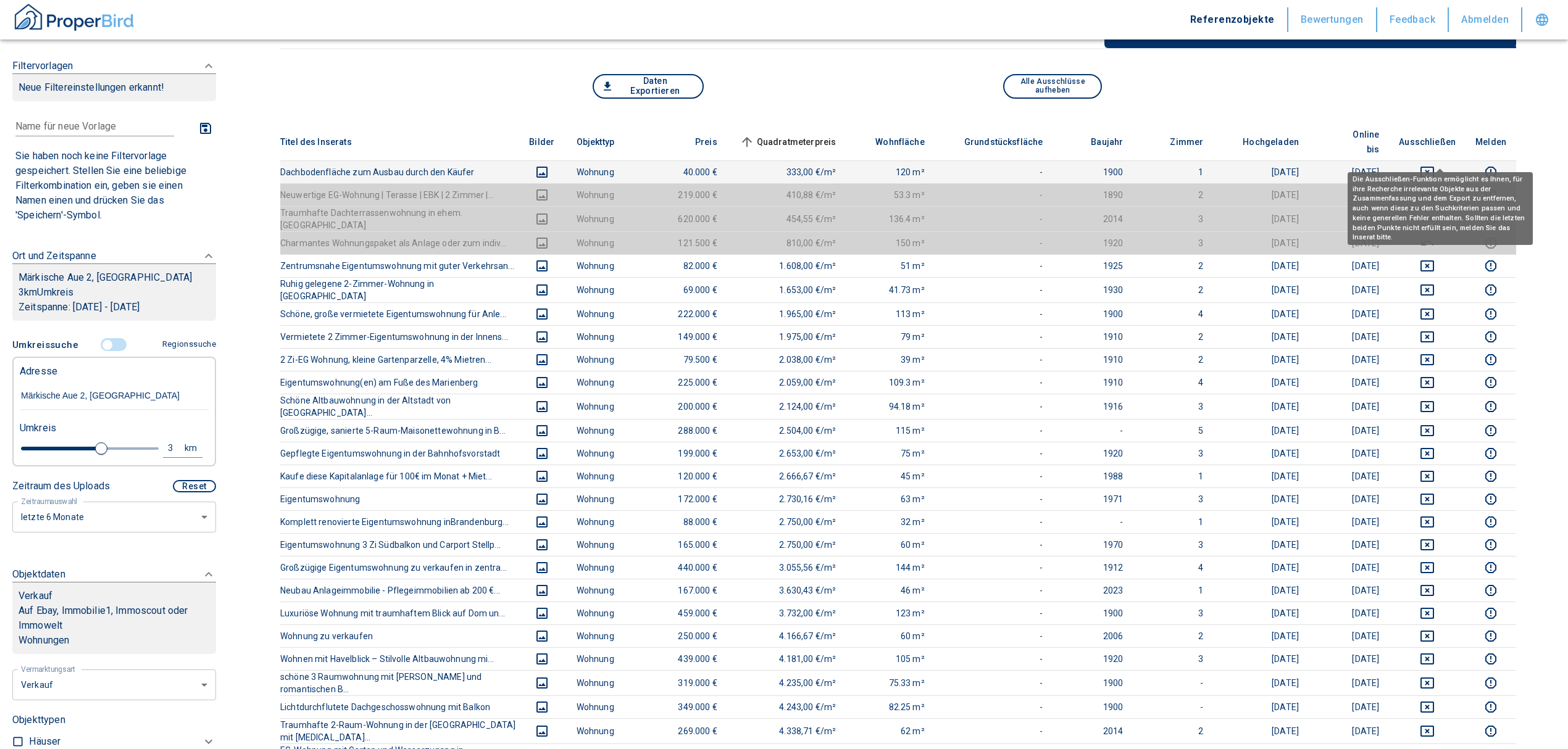
click at [1435, 165] on icon "deselect this listing" at bounding box center [1427, 172] width 15 height 15
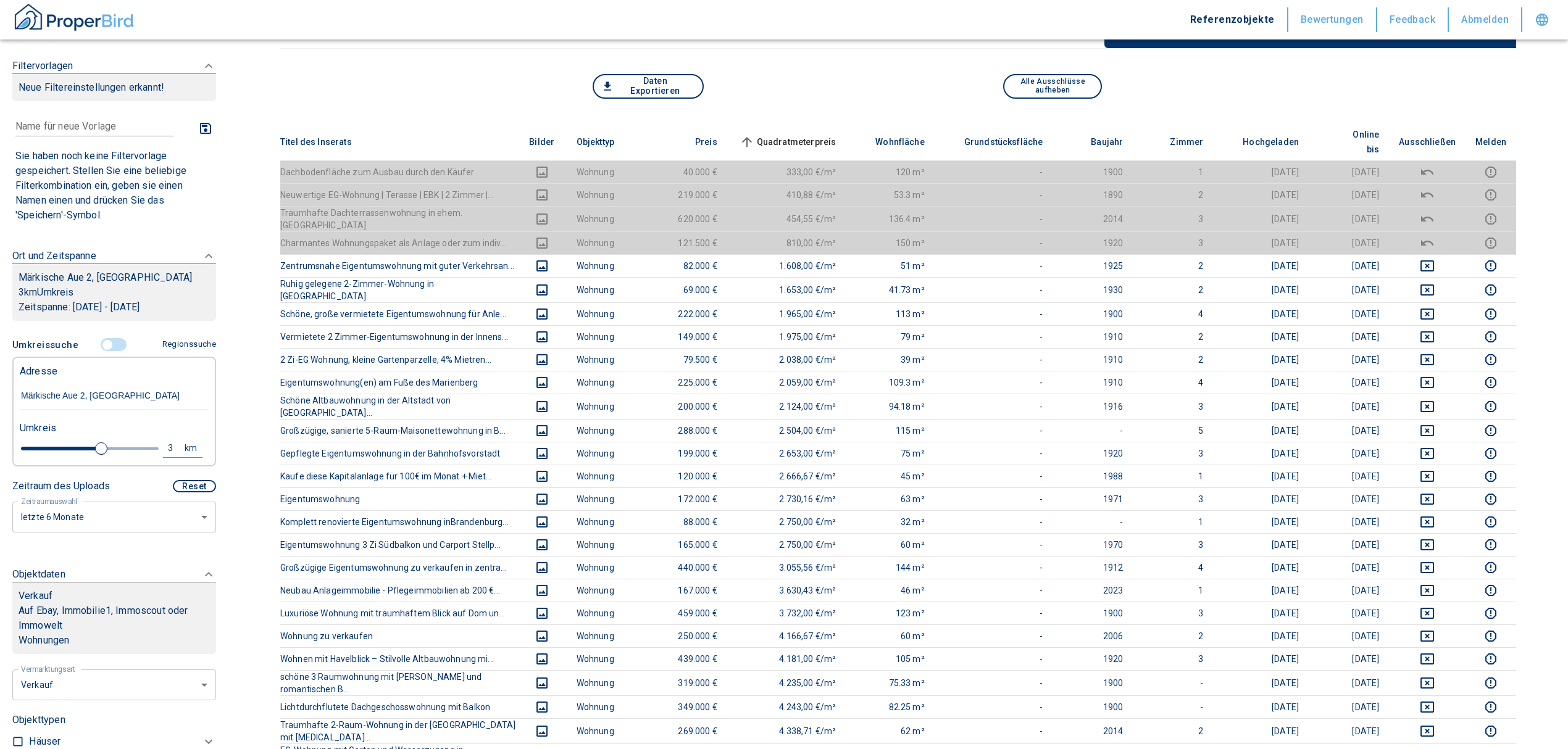
click at [810, 135] on span "Quadratmeterpreis sorted ascending" at bounding box center [787, 142] width 99 height 15
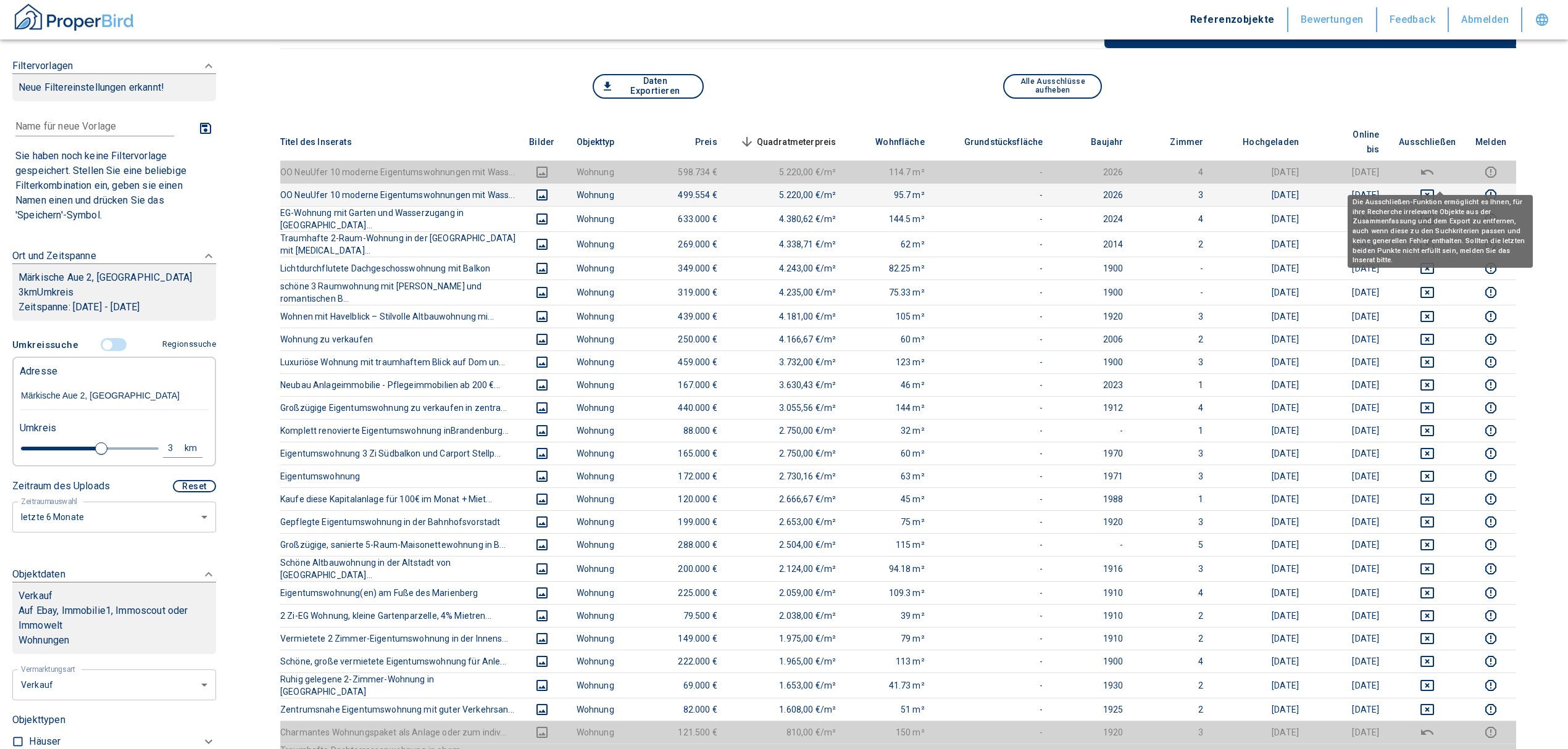
click at [1434, 189] on icon "deselect this listing" at bounding box center [1427, 194] width 14 height 11
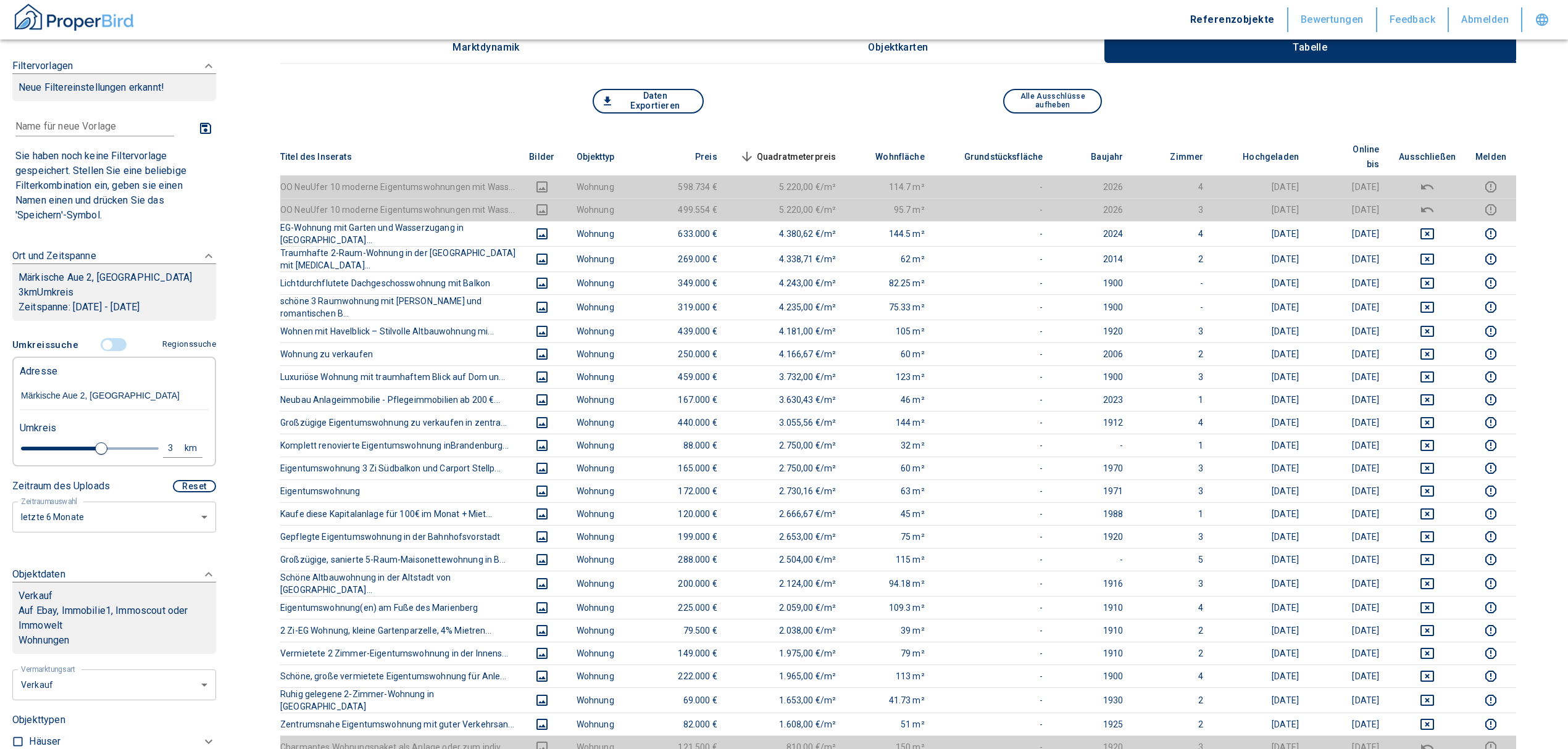
scroll to position [0, 0]
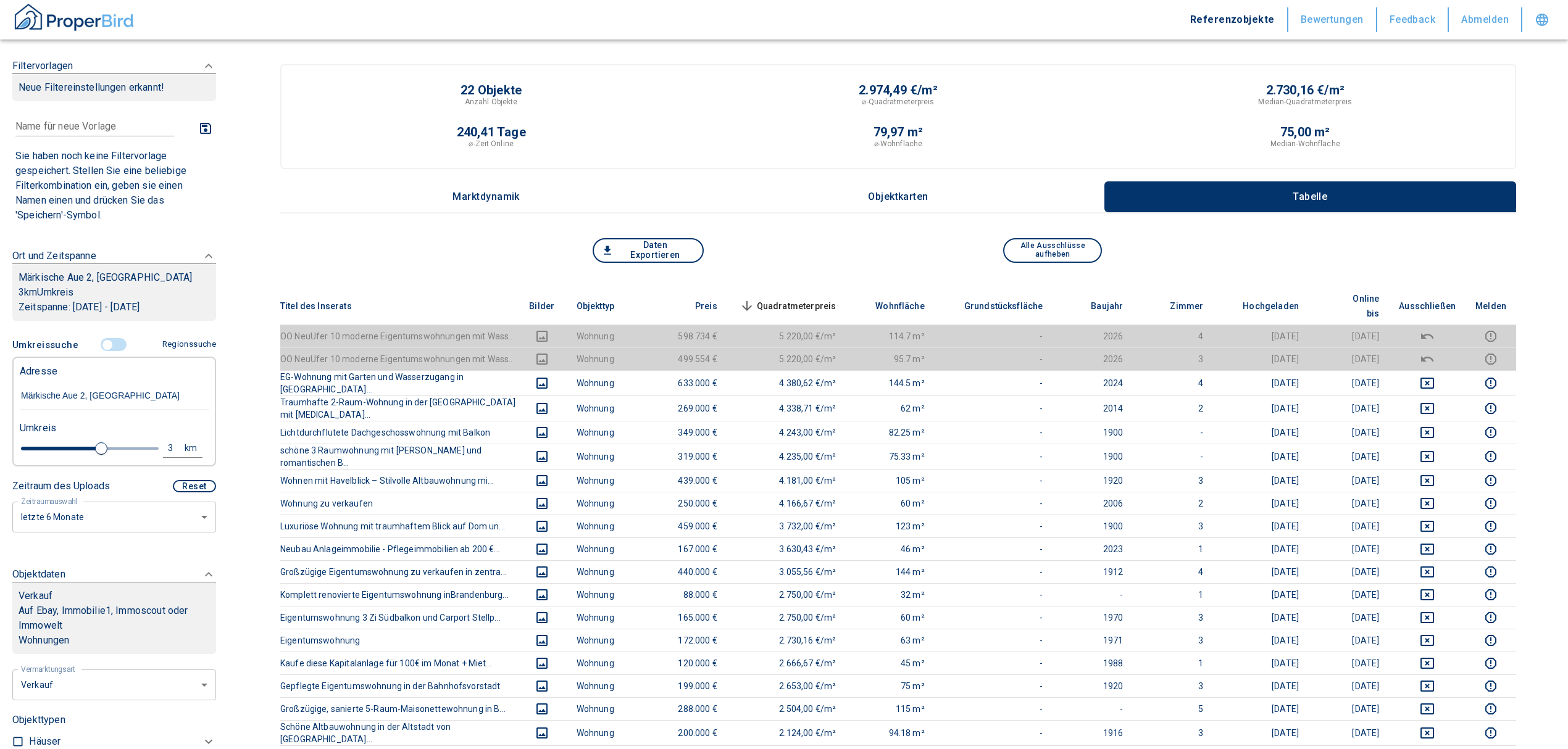
click at [104, 352] on input "controlled" at bounding box center [107, 345] width 37 height 14
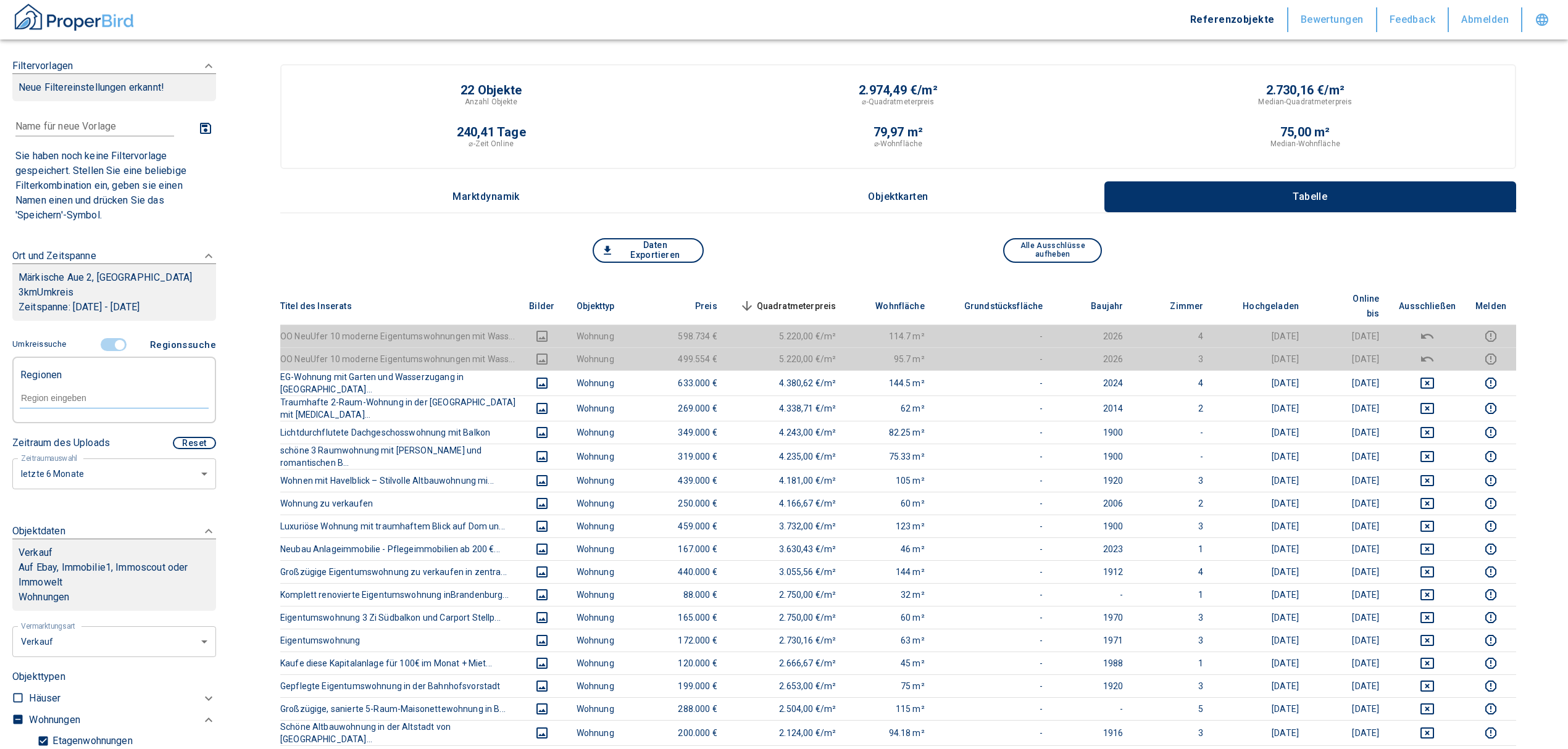
click at [72, 404] on input "text" at bounding box center [114, 398] width 189 height 11
click at [96, 445] on li "14776 [GEOGRAPHIC_DATA]" at bounding box center [108, 441] width 177 height 22
type input "14776"
type input "2020"
type input "14776 [GEOGRAPHIC_DATA]"
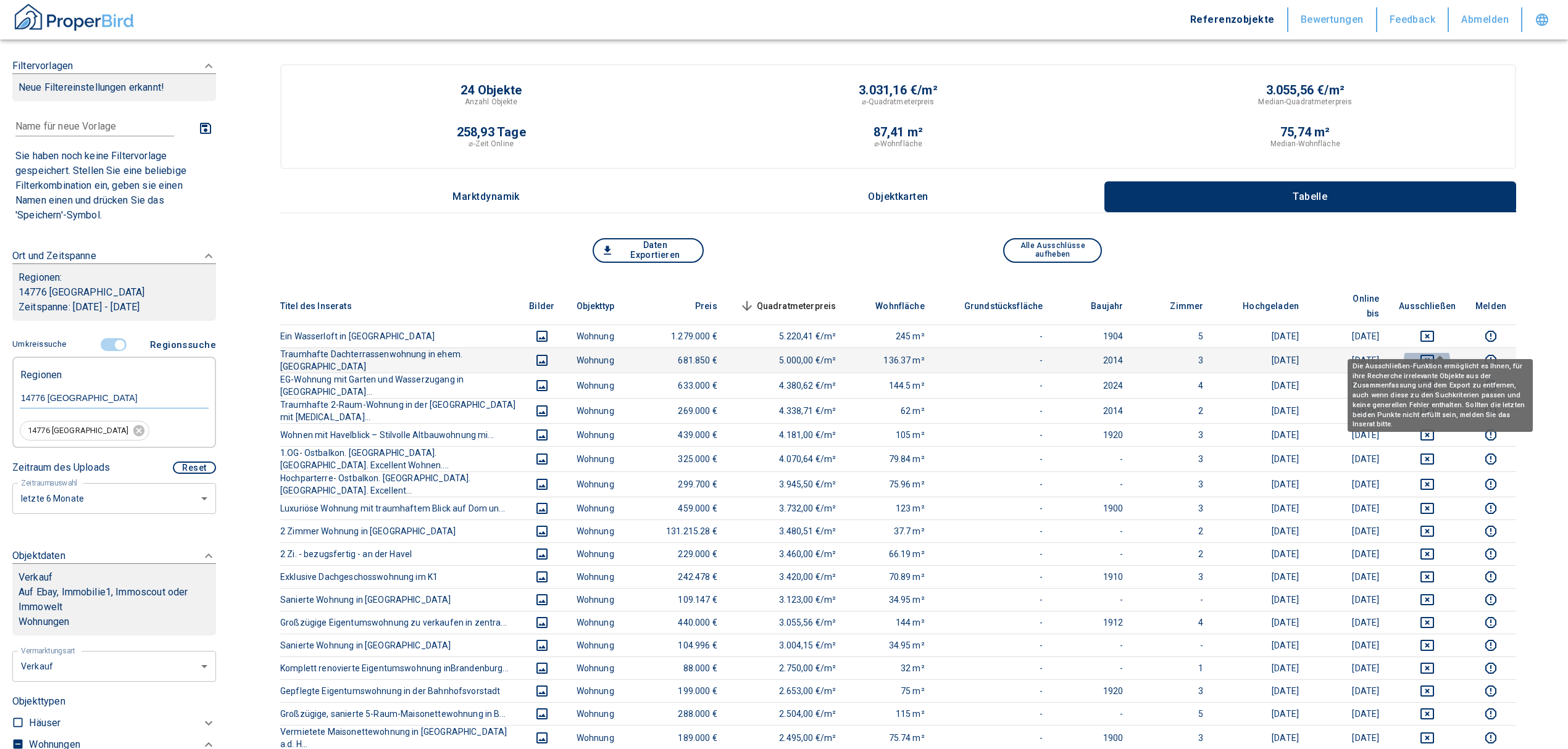
click at [1434, 355] on icon "deselect this listing" at bounding box center [1427, 360] width 14 height 11
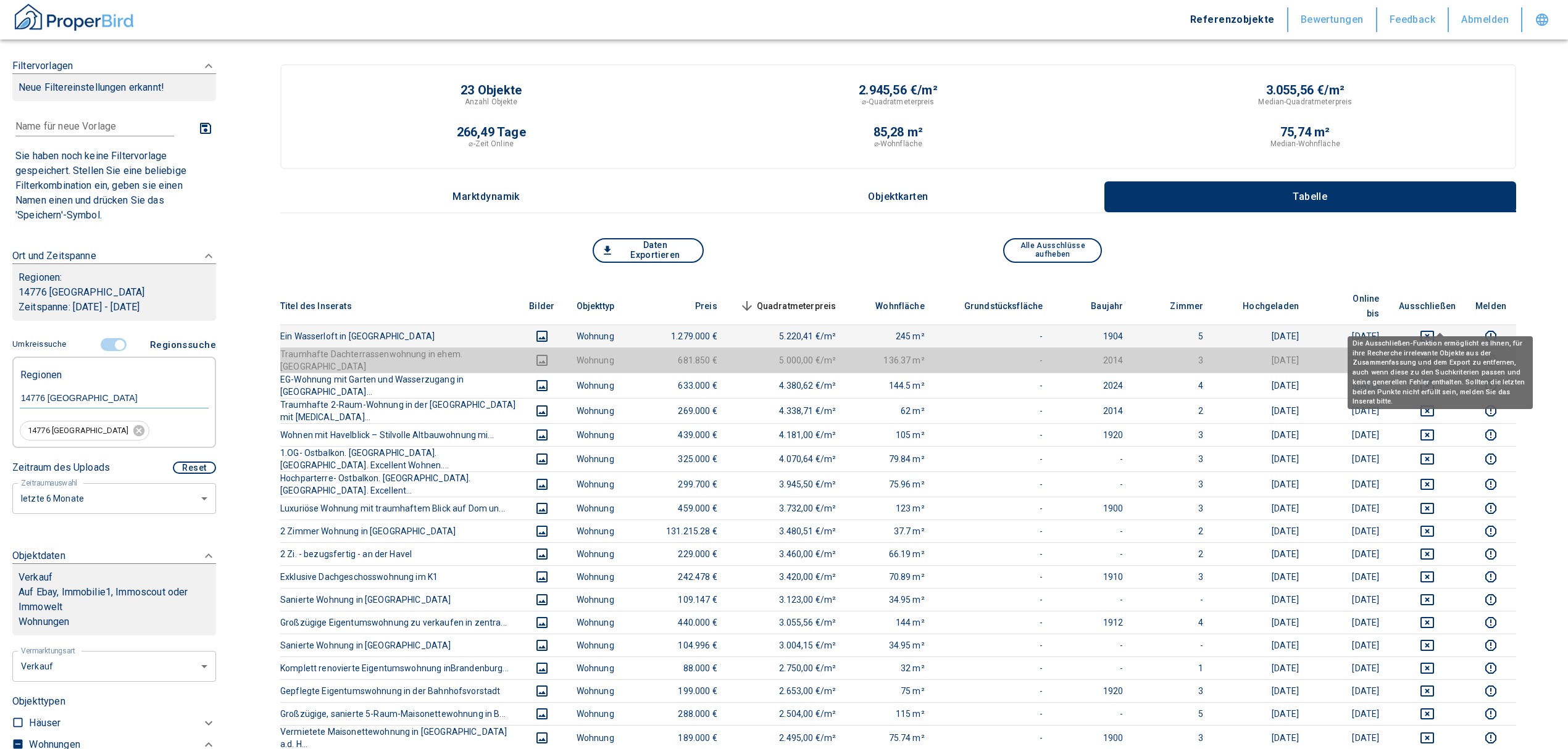
click at [1435, 329] on icon "deselect this listing" at bounding box center [1427, 336] width 15 height 15
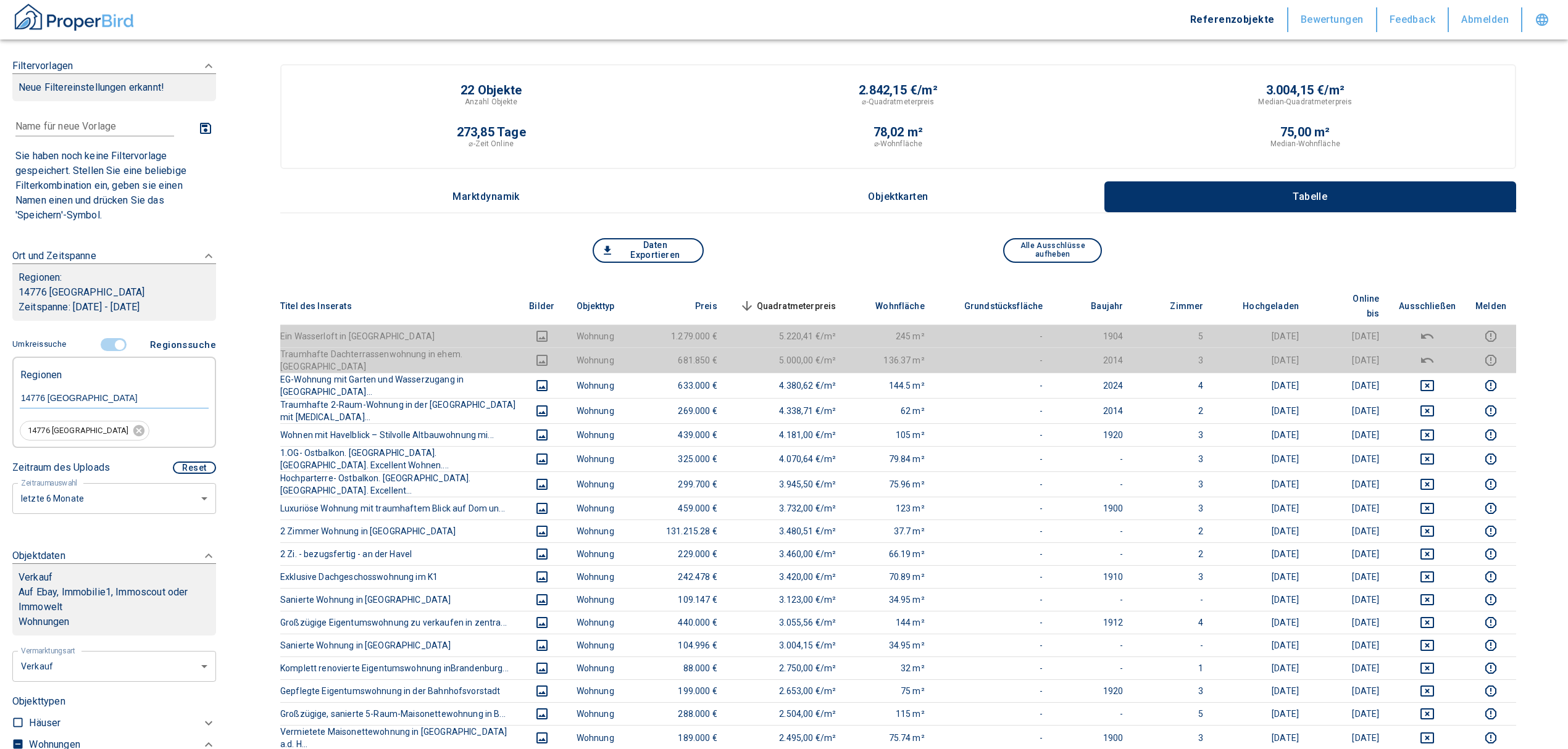
click at [802, 299] on span "Quadratmeterpreis sorted descending" at bounding box center [787, 306] width 99 height 15
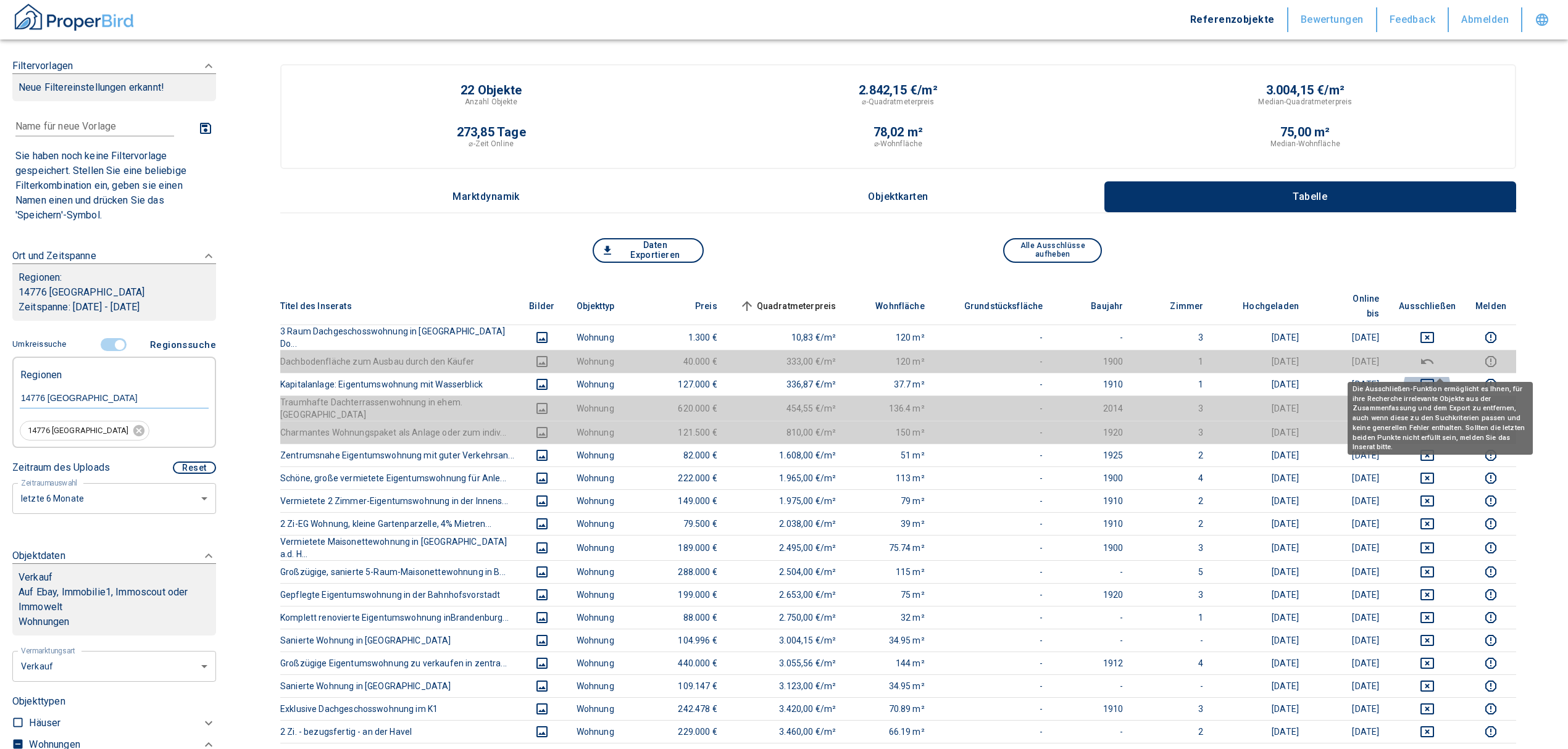
drag, startPoint x: 1430, startPoint y: 367, endPoint x: 1438, endPoint y: 348, distance: 20.6
click at [1432, 377] on button "deselect this listing" at bounding box center [1427, 384] width 57 height 15
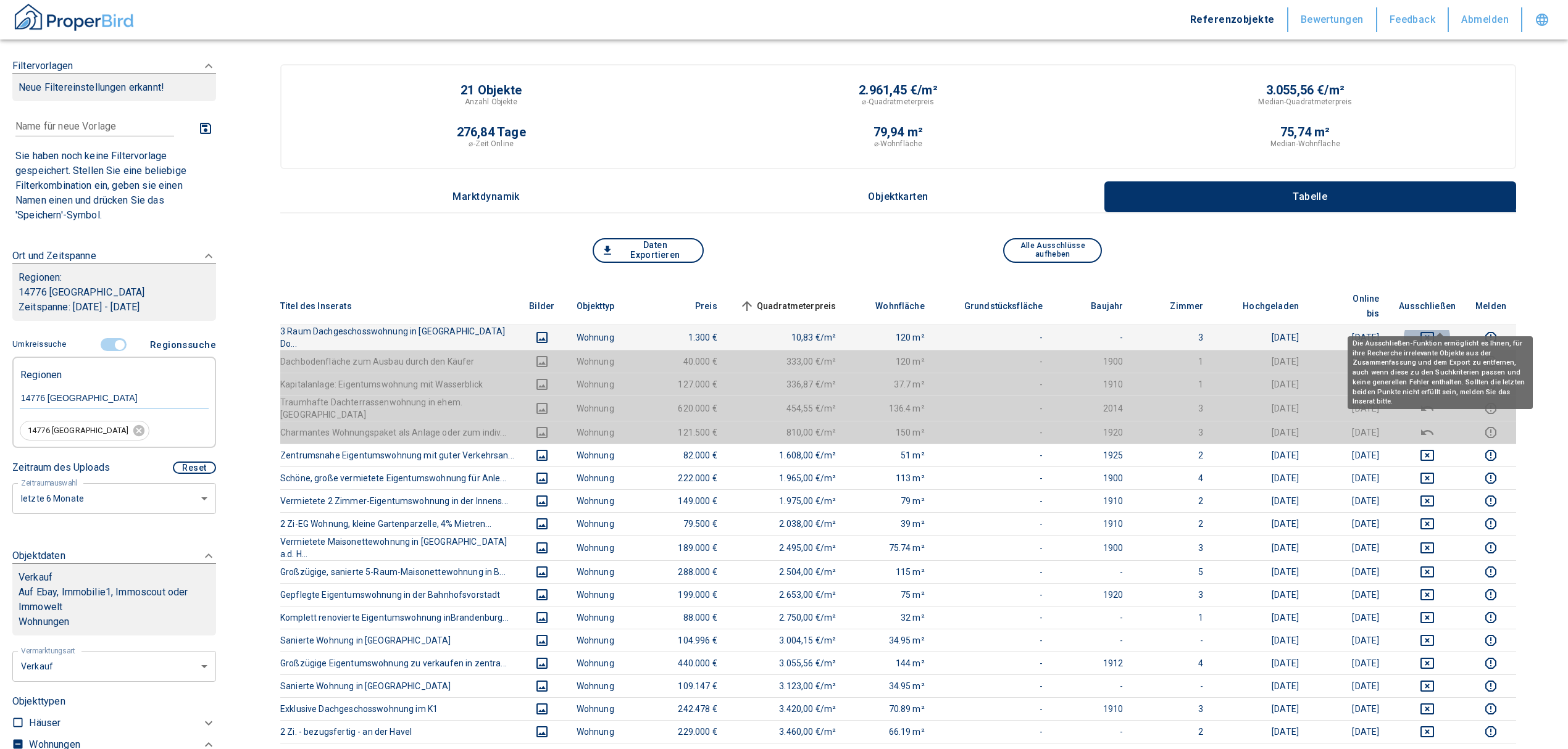
click at [1434, 332] on icon "deselect this listing" at bounding box center [1427, 337] width 14 height 11
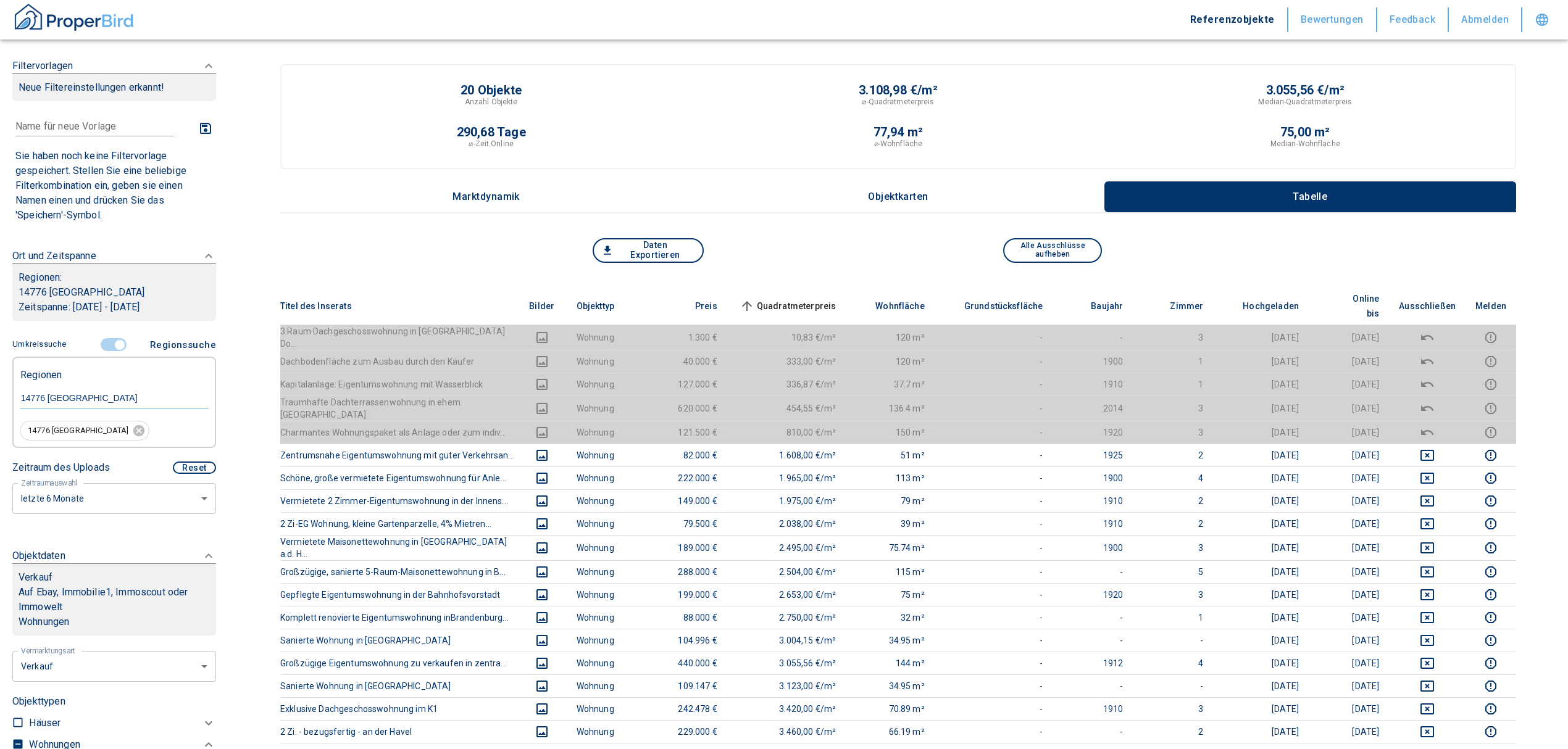
click at [810, 299] on span "Quadratmeterpreis sorted ascending" at bounding box center [787, 306] width 99 height 15
